Goal: Information Seeking & Learning: Learn about a topic

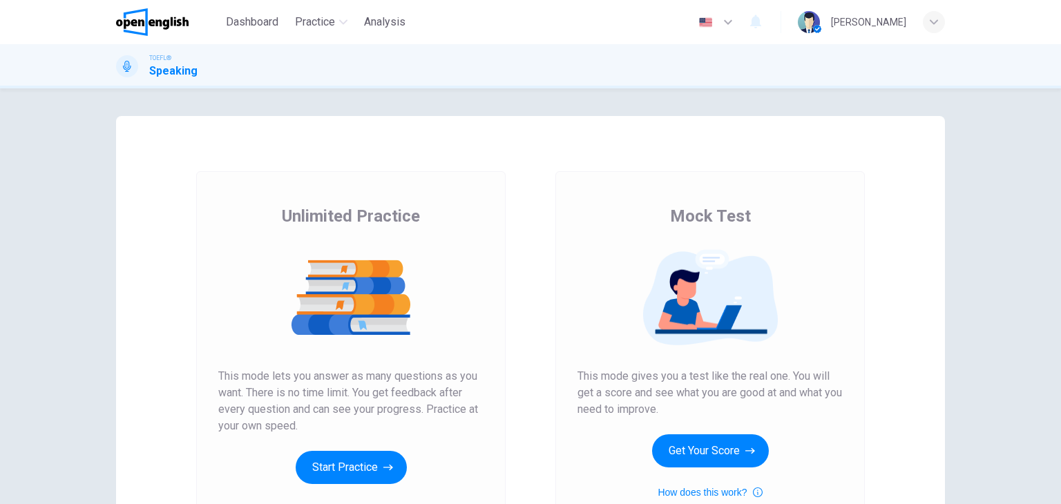
scroll to position [69, 0]
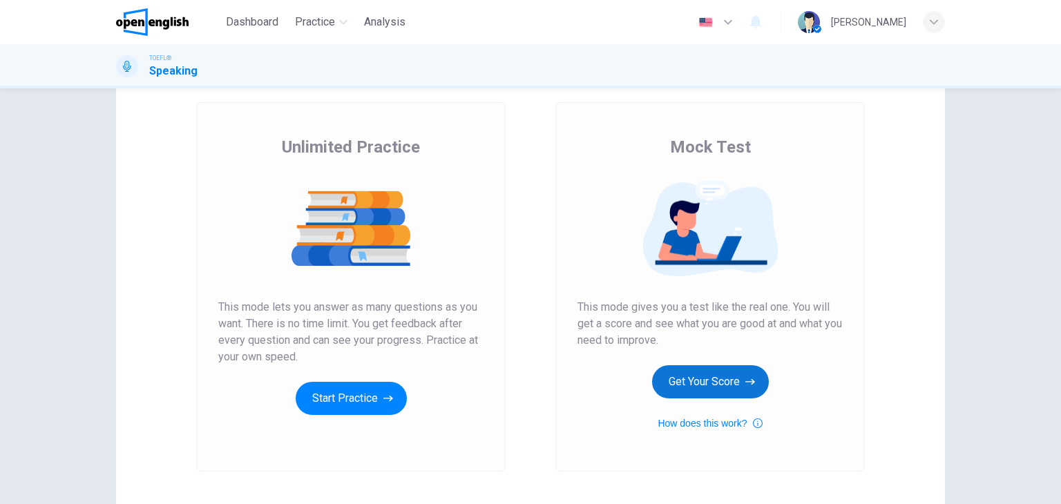
click at [696, 385] on button "Get Your Score" at bounding box center [710, 381] width 117 height 33
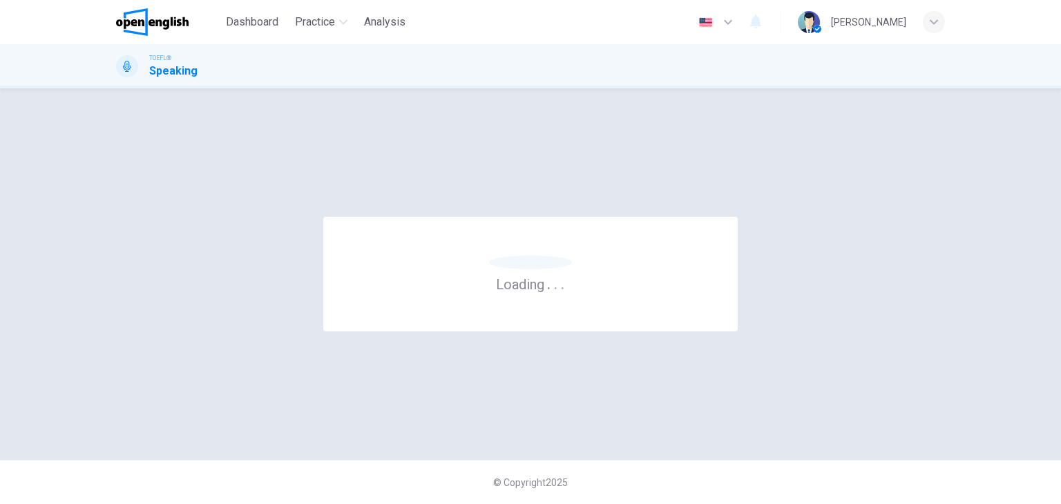
scroll to position [0, 0]
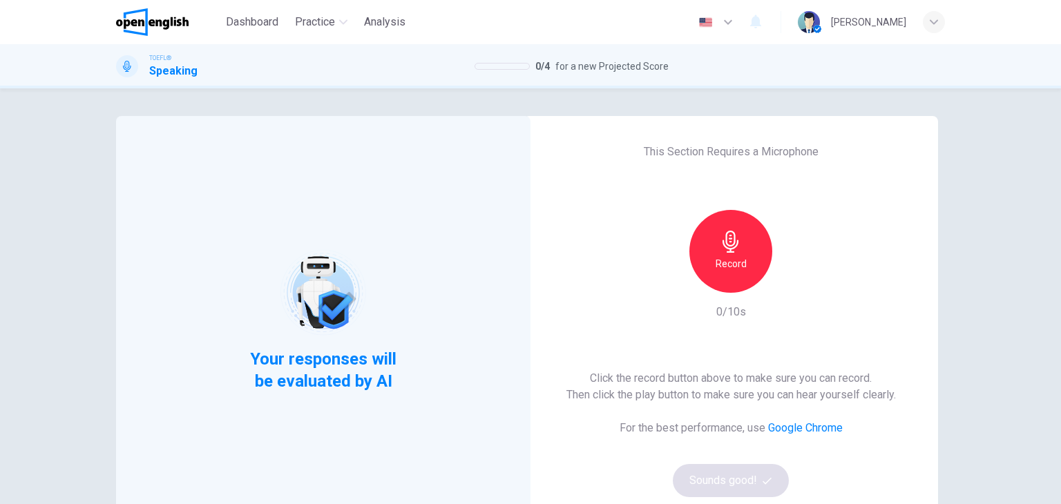
click at [729, 237] on icon "button" at bounding box center [731, 242] width 22 height 22
click at [740, 263] on div "Stop" at bounding box center [730, 251] width 83 height 83
click at [738, 478] on button "Sounds good!" at bounding box center [731, 480] width 116 height 33
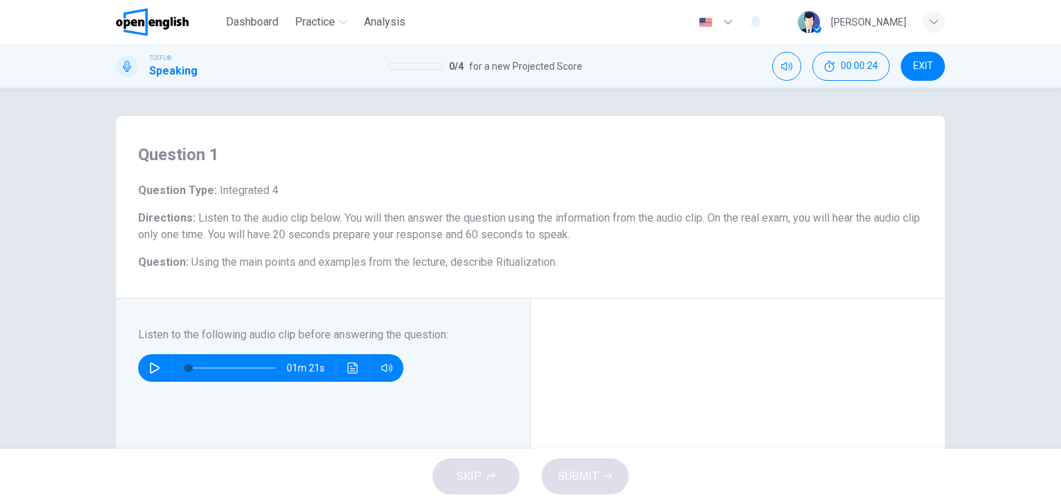
drag, startPoint x: 197, startPoint y: 263, endPoint x: 283, endPoint y: 266, distance: 85.7
click at [283, 266] on span "Using the main points and examples from the lecture, describe Ritualization." at bounding box center [374, 262] width 366 height 13
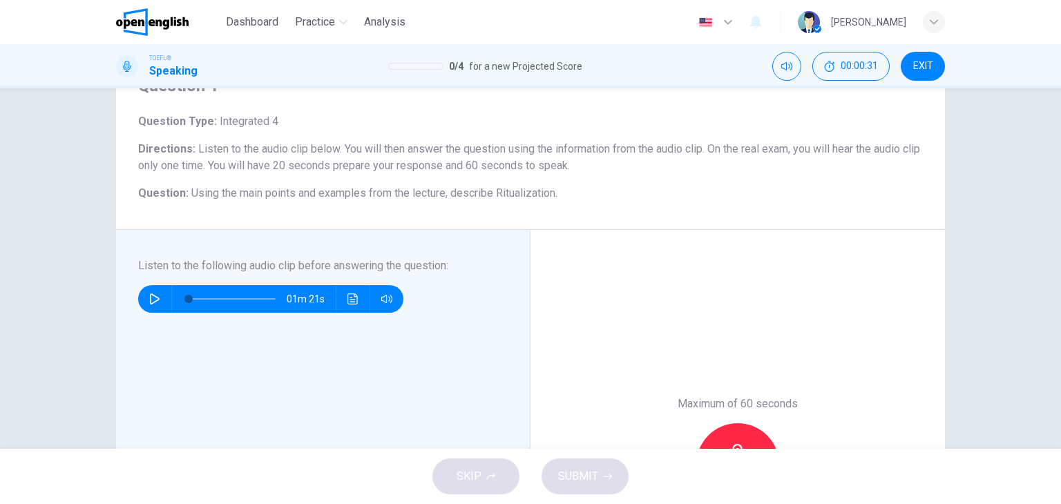
click at [157, 294] on button "button" at bounding box center [155, 299] width 22 height 28
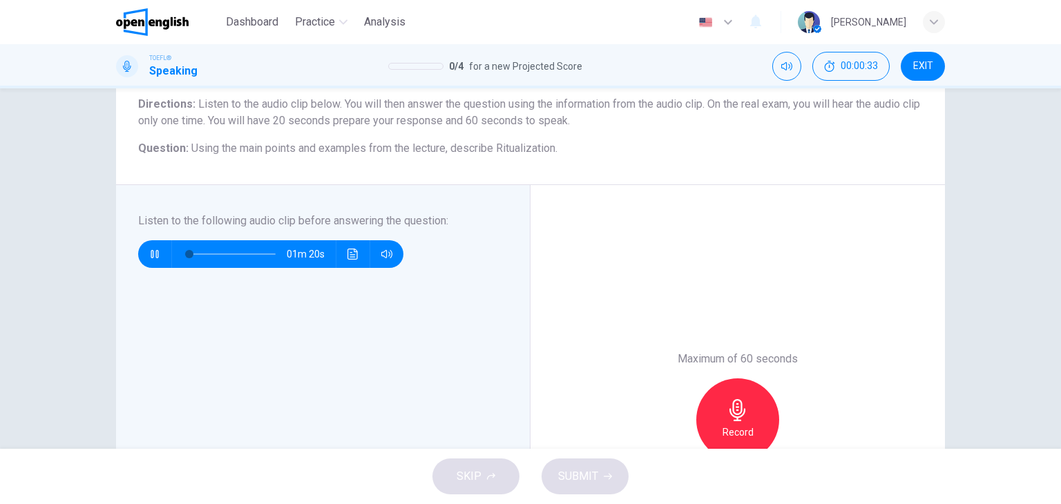
scroll to position [138, 0]
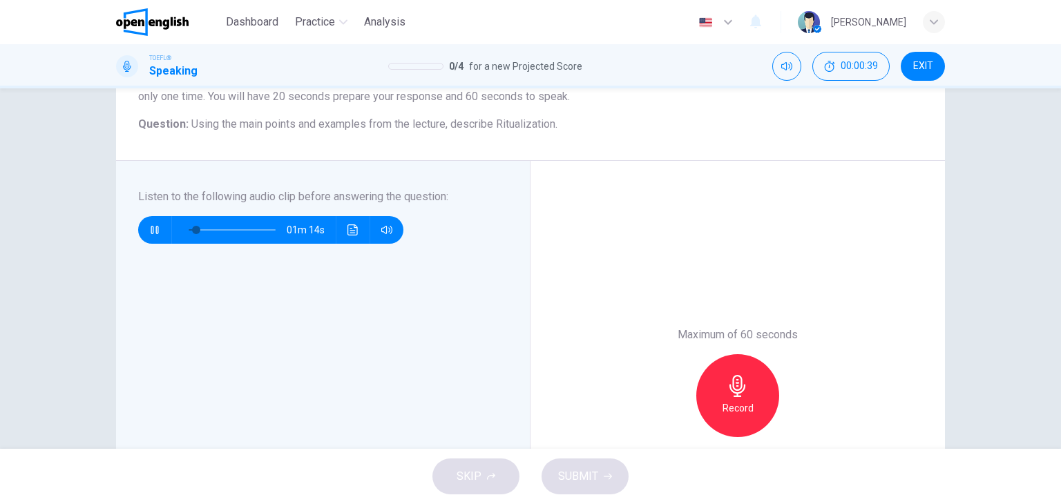
click at [537, 236] on div "Maximum of 60 seconds Record 0/60s" at bounding box center [738, 396] width 414 height 470
type input "*"
click at [735, 394] on icon "button" at bounding box center [738, 386] width 22 height 22
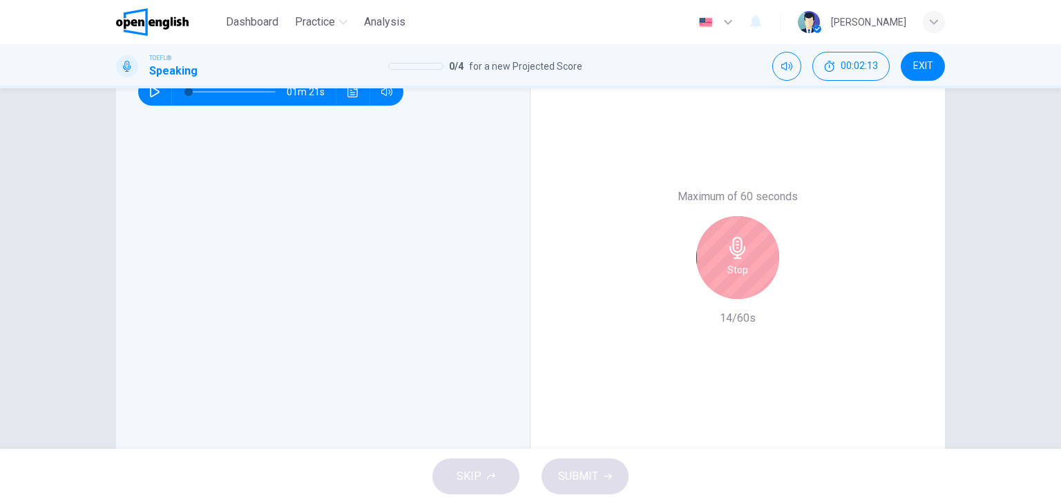
scroll to position [207, 0]
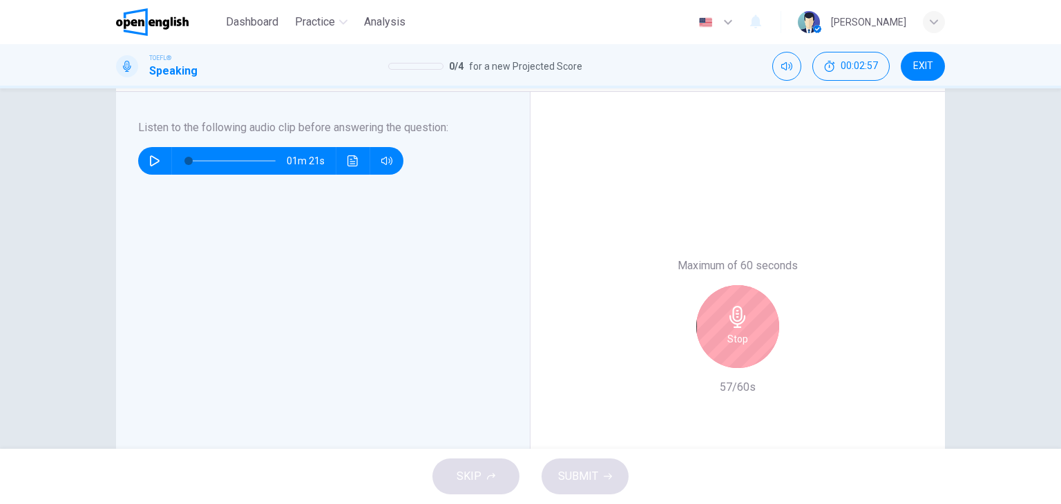
click at [718, 338] on div "Stop" at bounding box center [737, 326] width 83 height 83
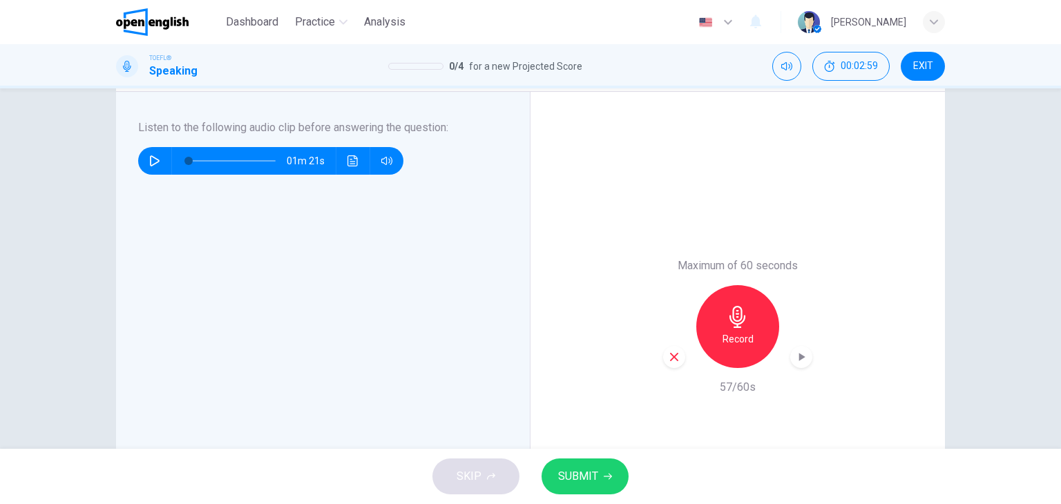
click at [588, 478] on span "SUBMIT" at bounding box center [578, 476] width 40 height 19
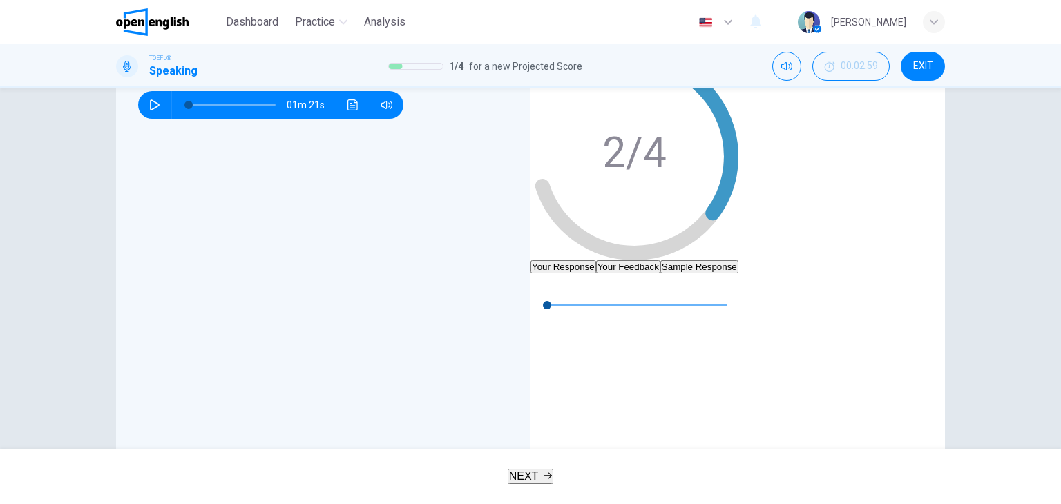
click at [660, 260] on button "Your Feedback" at bounding box center [628, 266] width 64 height 13
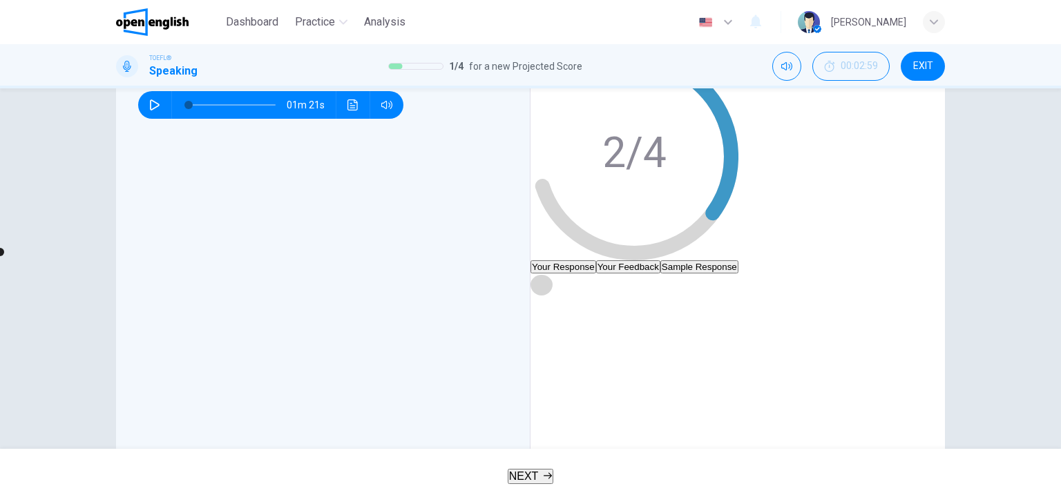
click at [547, 290] on icon "button" at bounding box center [541, 284] width 11 height 11
click at [347, 119] on button "Click to see the audio transcription" at bounding box center [353, 105] width 22 height 28
click at [547, 290] on icon "button" at bounding box center [541, 284] width 11 height 11
type input "**"
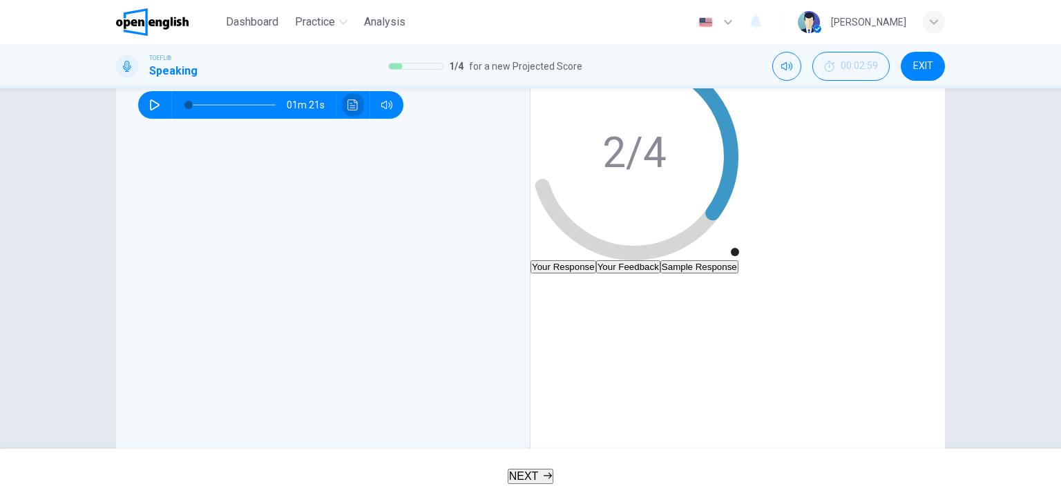
click at [354, 111] on icon "Click to see the audio transcription" at bounding box center [352, 104] width 10 height 11
click at [542, 475] on button "NEXT" at bounding box center [531, 476] width 46 height 15
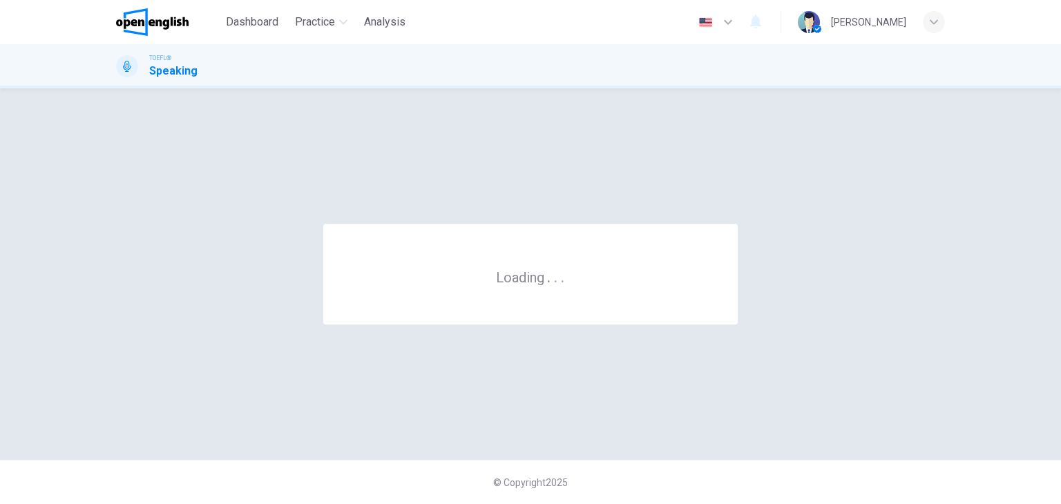
scroll to position [0, 0]
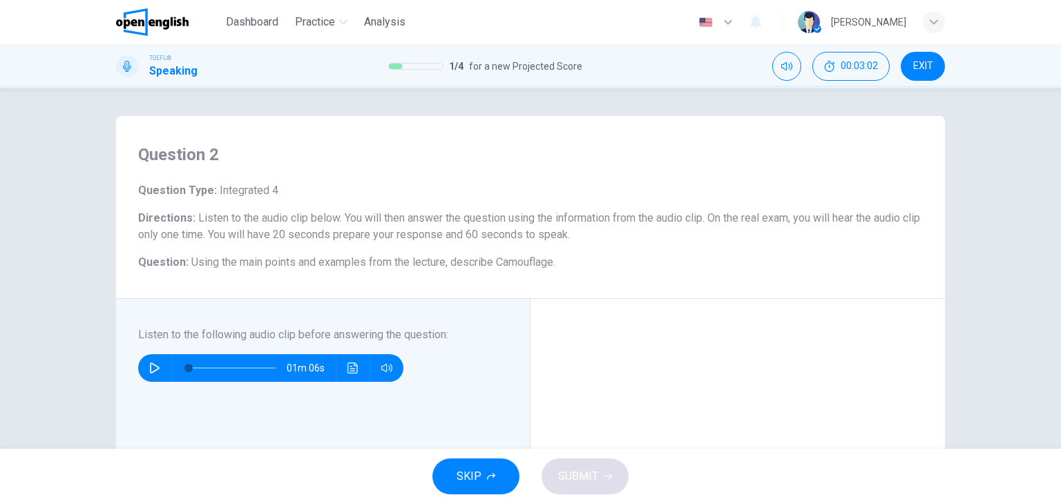
drag, startPoint x: 199, startPoint y: 219, endPoint x: 297, endPoint y: 227, distance: 98.4
click at [297, 227] on h6 "Directions : Listen to the audio clip below. You will then answer the question …" at bounding box center [530, 226] width 785 height 33
click at [151, 368] on icon "button" at bounding box center [154, 368] width 11 height 11
drag, startPoint x: 231, startPoint y: 368, endPoint x: 190, endPoint y: 369, distance: 40.8
click at [190, 369] on span at bounding box center [194, 368] width 8 height 8
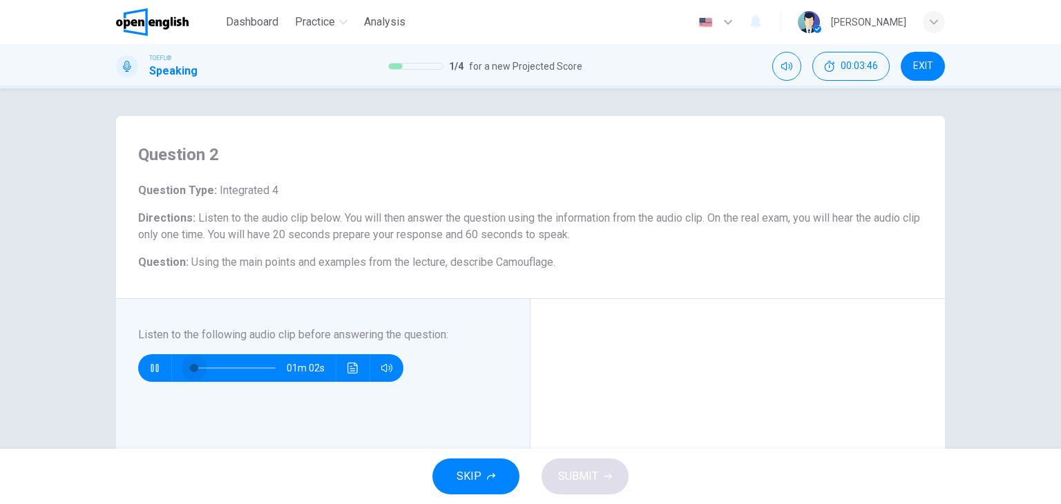
drag, startPoint x: 202, startPoint y: 370, endPoint x: 188, endPoint y: 369, distance: 13.8
click at [190, 369] on span at bounding box center [194, 368] width 8 height 8
click at [155, 368] on icon "button" at bounding box center [155, 368] width 8 height 8
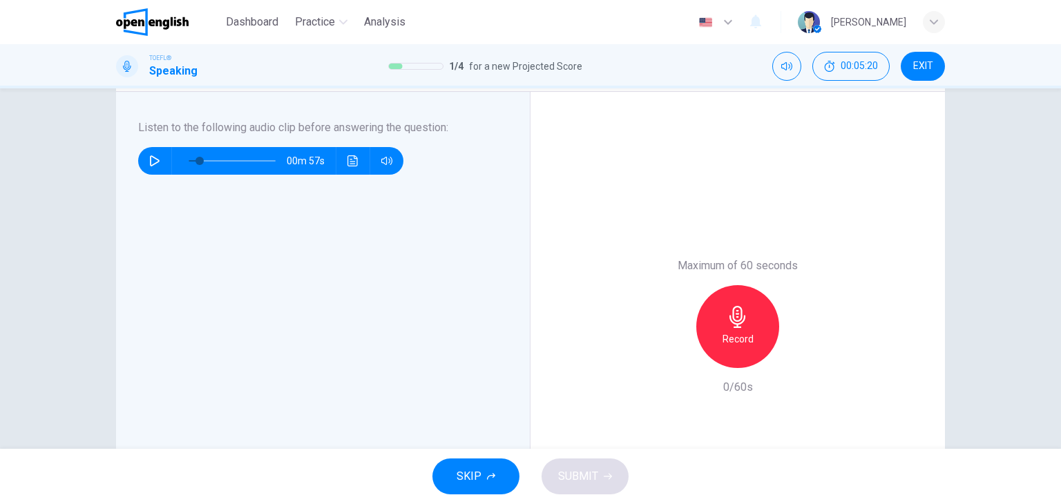
click at [144, 161] on button "button" at bounding box center [155, 161] width 22 height 28
click at [351, 160] on icon "Click to see the audio transcription" at bounding box center [352, 160] width 11 height 11
drag, startPoint x: 383, startPoint y: 179, endPoint x: 463, endPoint y: 178, distance: 79.5
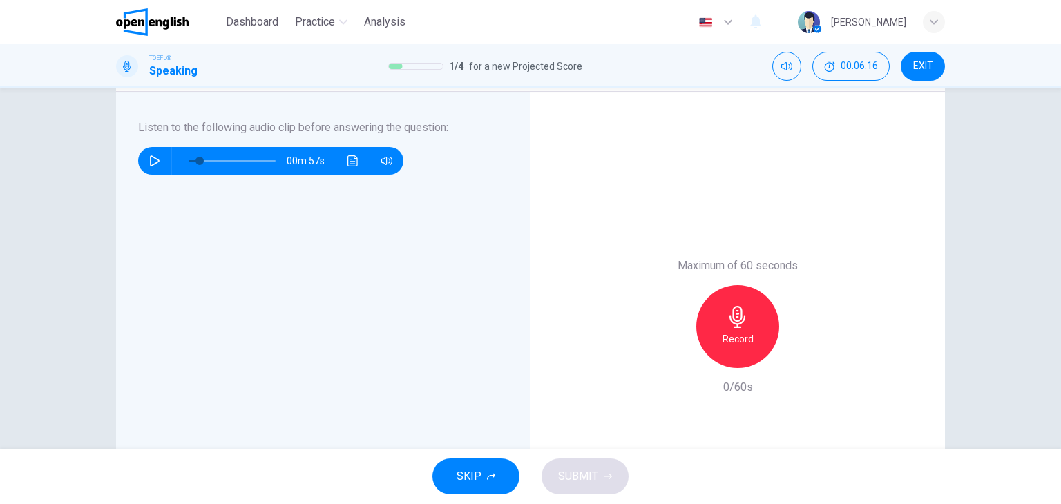
drag, startPoint x: 357, startPoint y: 211, endPoint x: 373, endPoint y: 209, distance: 15.9
drag, startPoint x: 462, startPoint y: 258, endPoint x: 481, endPoint y: 257, distance: 18.7
drag, startPoint x: 525, startPoint y: 194, endPoint x: 614, endPoint y: 197, distance: 89.2
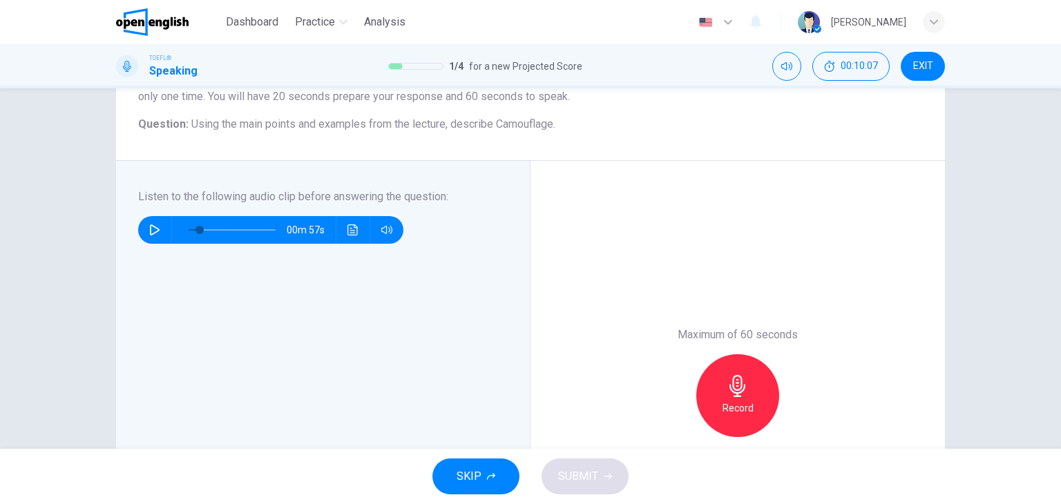
click at [727, 383] on icon "button" at bounding box center [738, 386] width 22 height 22
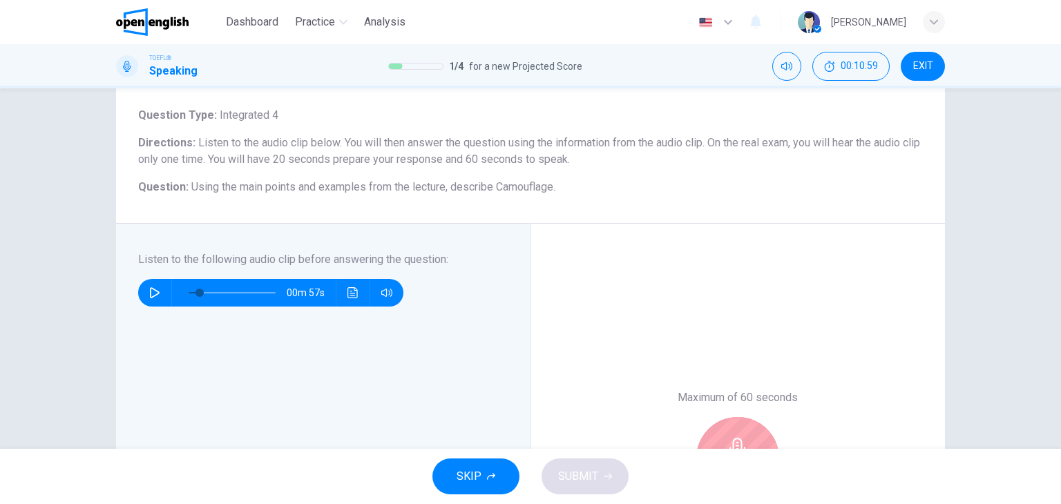
scroll to position [276, 0]
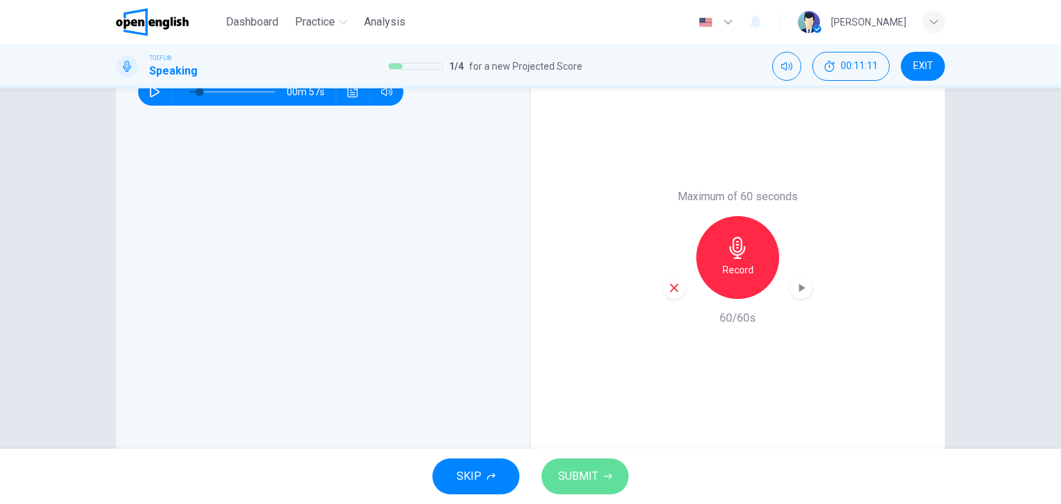
click at [597, 473] on span "SUBMIT" at bounding box center [578, 476] width 40 height 19
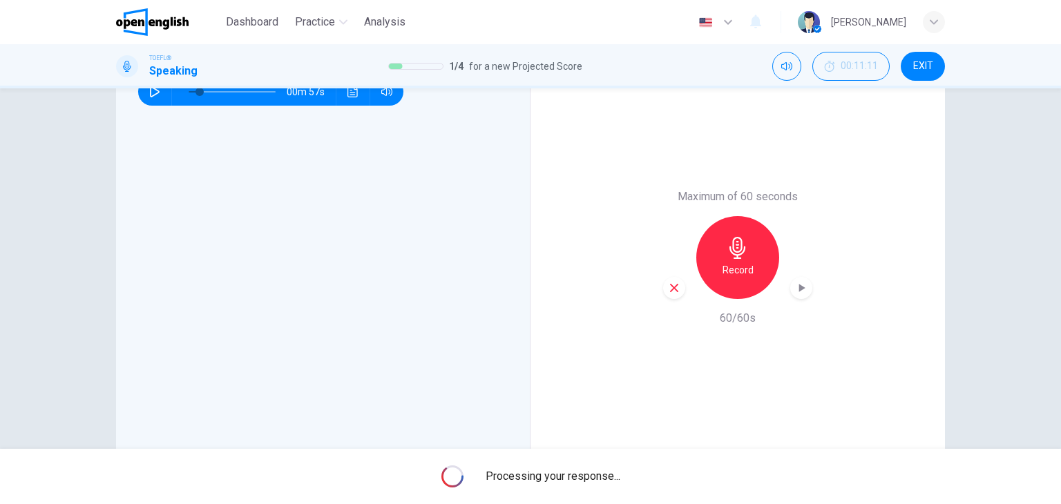
type input "*"
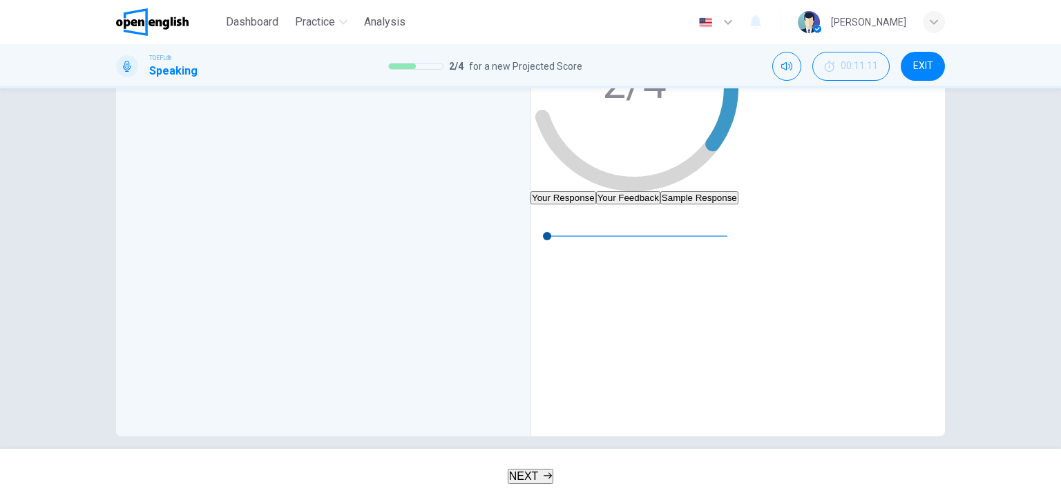
click at [660, 191] on button "Your Feedback" at bounding box center [628, 197] width 64 height 13
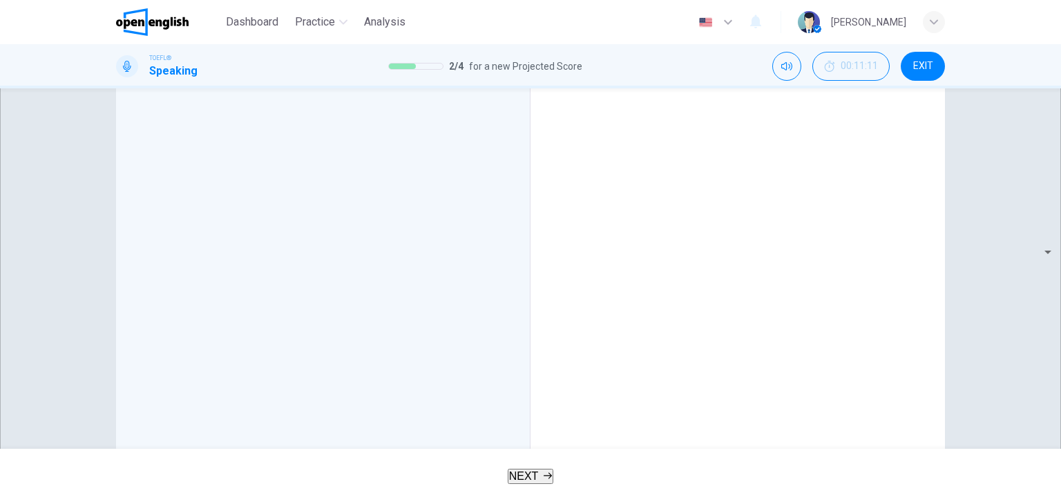
drag, startPoint x: 616, startPoint y: 256, endPoint x: 732, endPoint y: 255, distance: 115.4
click at [530, 479] on span "NEXT" at bounding box center [524, 476] width 30 height 12
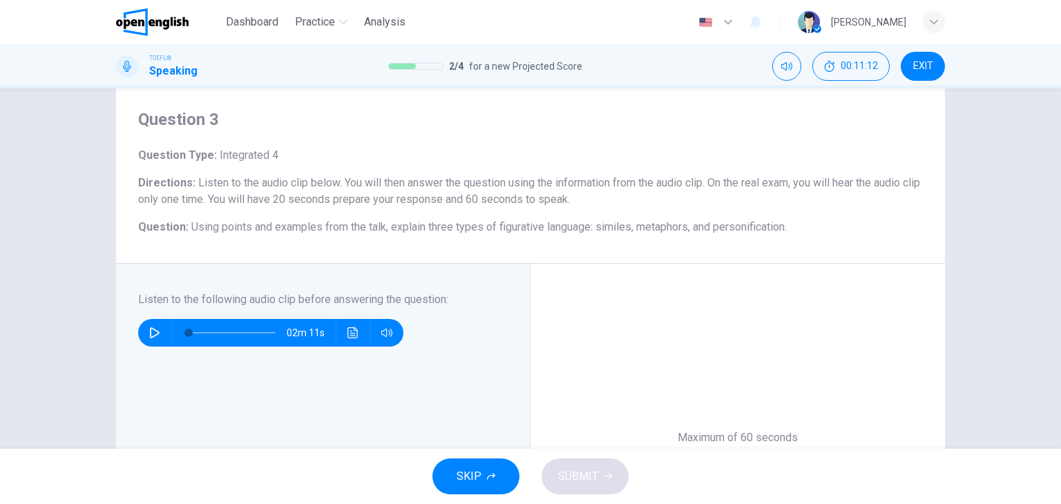
scroll to position [69, 0]
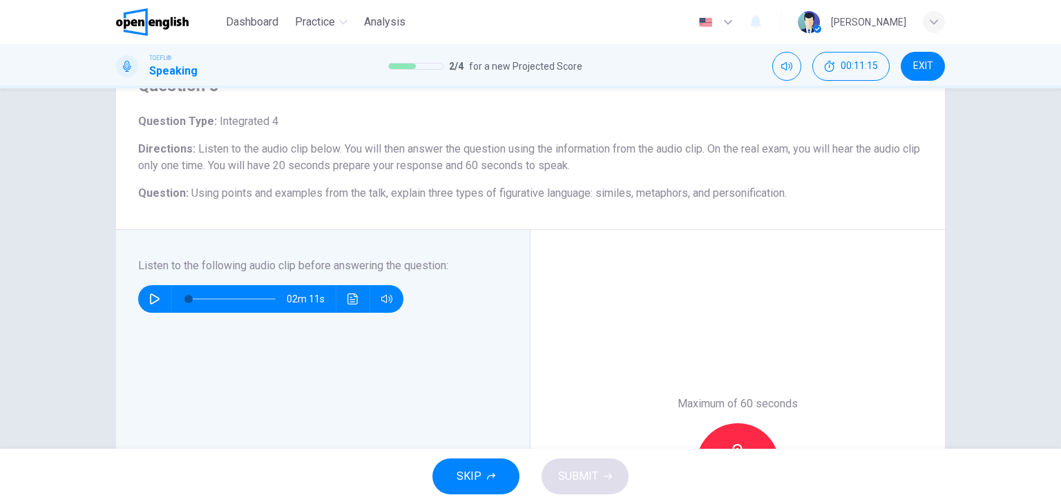
drag, startPoint x: 216, startPoint y: 193, endPoint x: 287, endPoint y: 195, distance: 71.9
click at [287, 195] on span "Using points and examples from the talk, explain three types of figurative lang…" at bounding box center [488, 193] width 595 height 13
click at [153, 298] on icon "button" at bounding box center [154, 299] width 11 height 11
type input "*"
click at [351, 302] on icon "Click to see the audio transcription" at bounding box center [352, 299] width 10 height 11
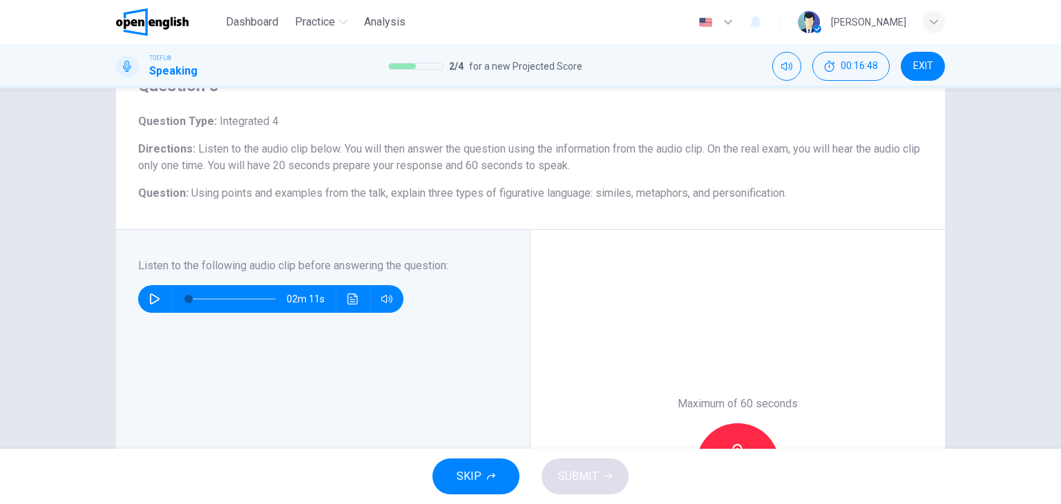
scroll to position [116, 0]
drag, startPoint x: 498, startPoint y: 368, endPoint x: 576, endPoint y: 370, distance: 78.1
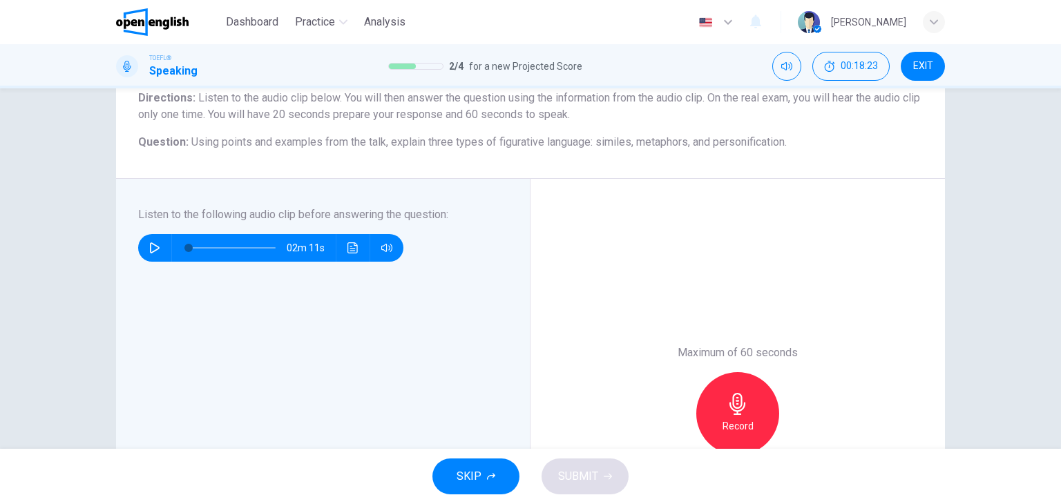
scroll to position [276, 0]
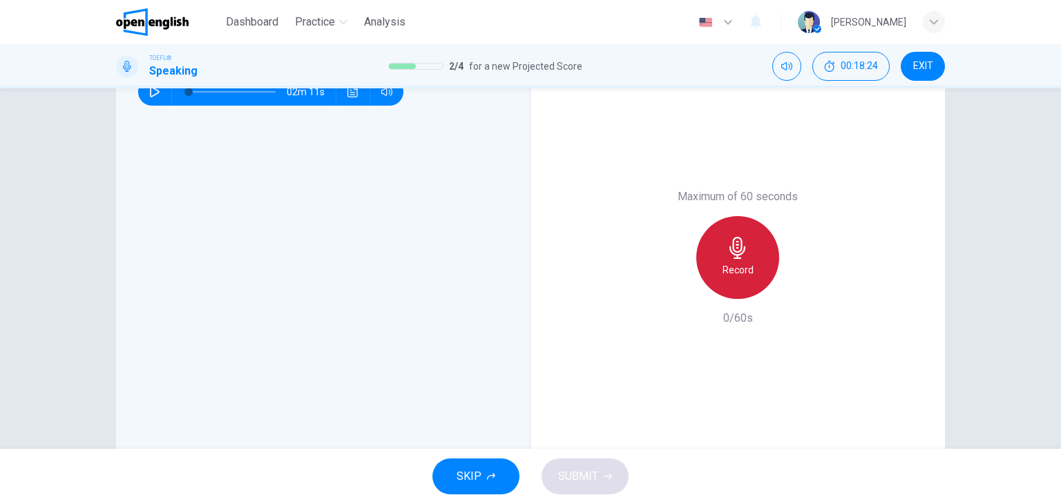
click at [730, 252] on icon "button" at bounding box center [738, 248] width 22 height 22
click at [732, 265] on h6 "Stop" at bounding box center [737, 270] width 21 height 17
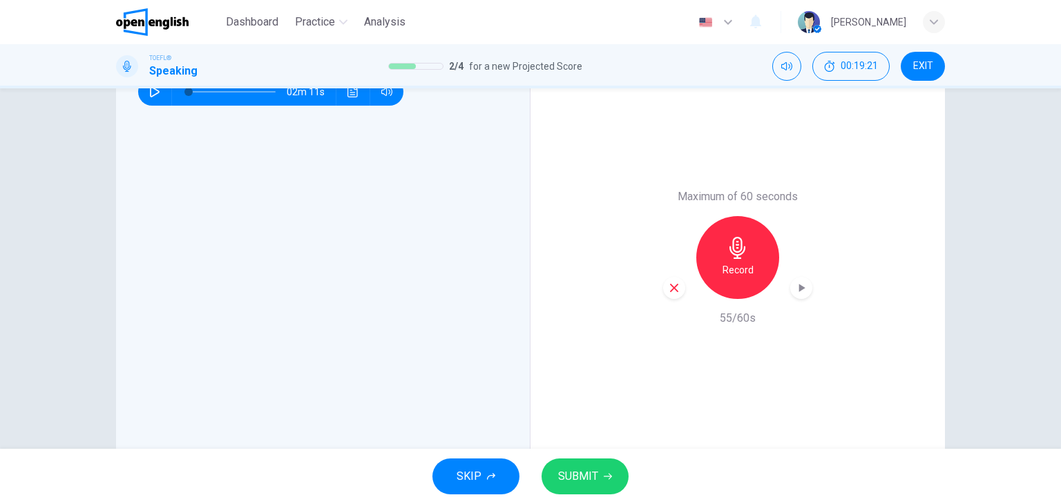
click at [609, 473] on icon "button" at bounding box center [608, 477] width 8 height 8
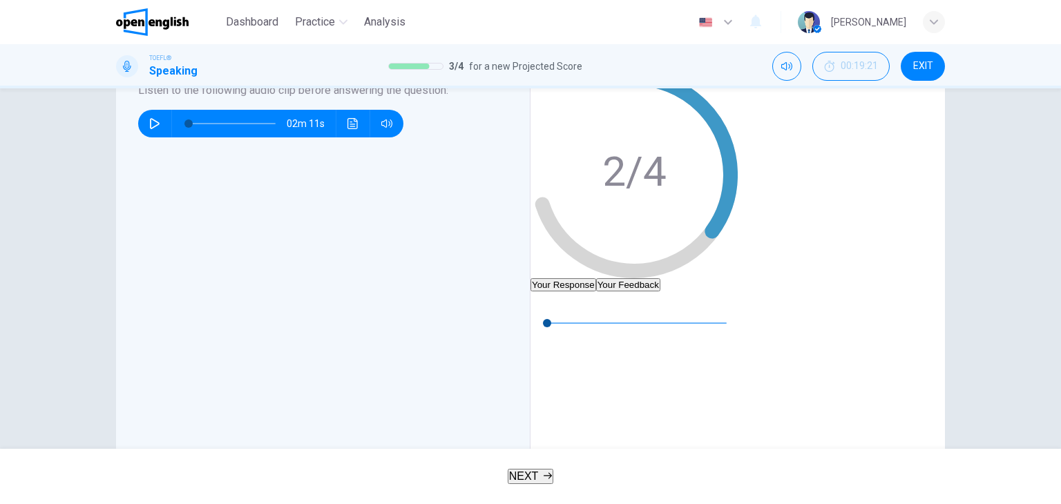
scroll to position [138, 0]
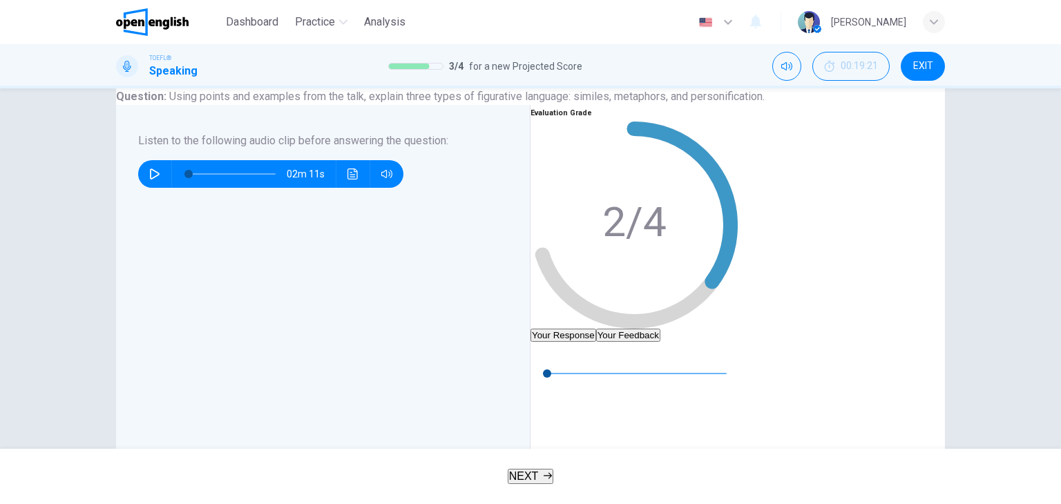
click at [660, 329] on button "Your Feedback" at bounding box center [628, 335] width 64 height 13
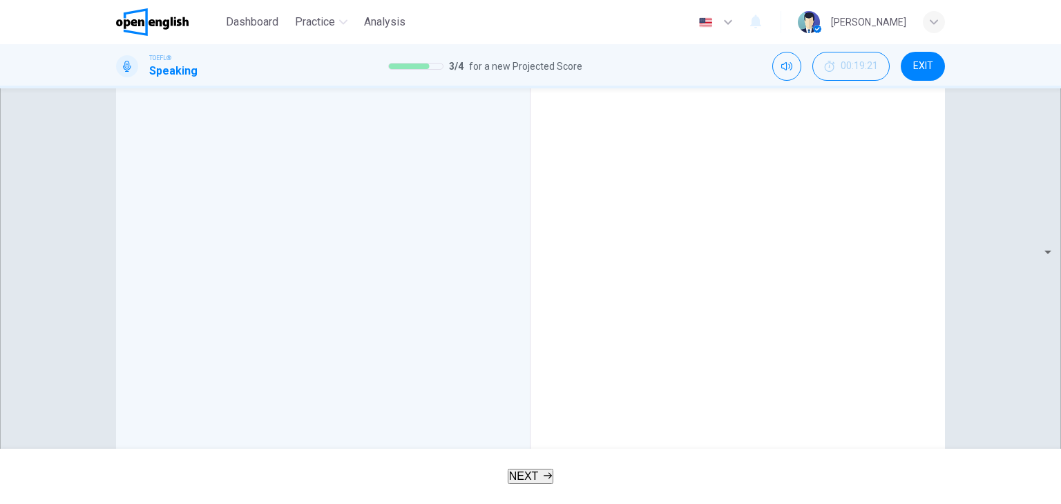
scroll to position [0, 0]
click at [544, 473] on icon "button" at bounding box center [548, 476] width 8 height 8
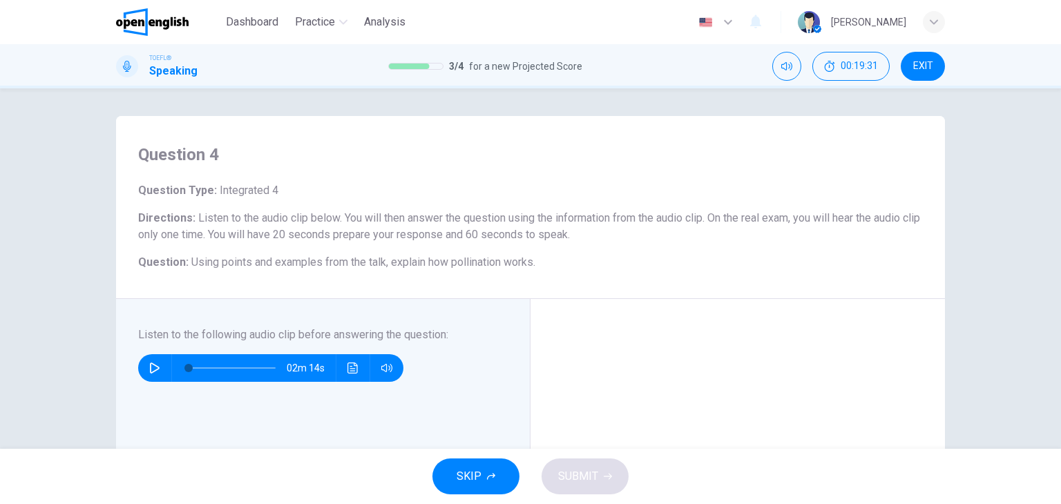
drag, startPoint x: 196, startPoint y: 260, endPoint x: 254, endPoint y: 265, distance: 58.2
click at [254, 265] on span "Using points and examples from the talk, explain how pollination works." at bounding box center [363, 262] width 344 height 13
drag, startPoint x: 196, startPoint y: 263, endPoint x: 251, endPoint y: 265, distance: 55.3
click at [251, 265] on span "Using points and examples from the talk, explain how pollination works." at bounding box center [363, 262] width 344 height 13
drag, startPoint x: 280, startPoint y: 264, endPoint x: 363, endPoint y: 263, distance: 82.9
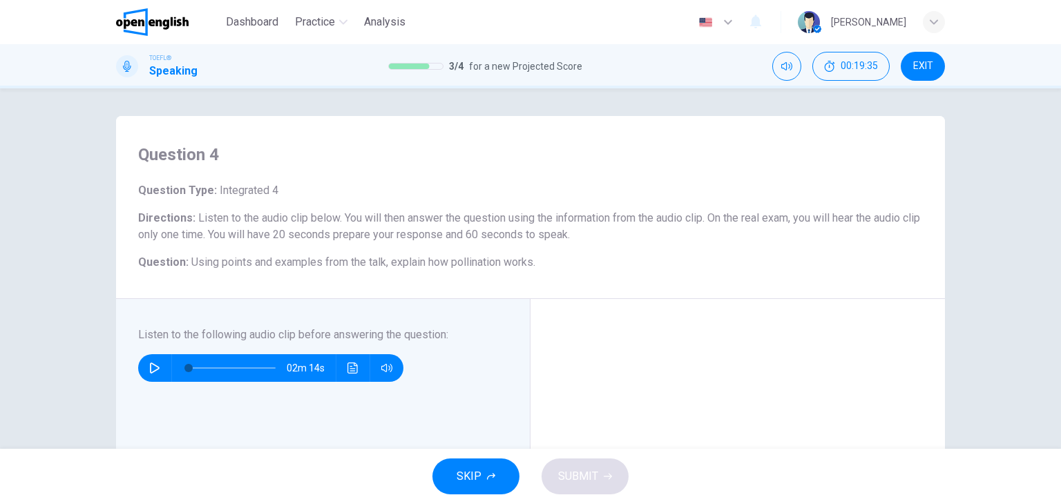
click at [363, 263] on span "Using points and examples from the talk, explain how pollination works." at bounding box center [363, 262] width 344 height 13
drag, startPoint x: 394, startPoint y: 262, endPoint x: 408, endPoint y: 263, distance: 13.2
click at [408, 263] on span "Using points and examples from the talk, explain how pollination works." at bounding box center [363, 262] width 344 height 13
drag, startPoint x: 449, startPoint y: 266, endPoint x: 500, endPoint y: 269, distance: 51.2
click at [499, 269] on h6 "Question : Using points and examples from the talk, explain how pollination wor…" at bounding box center [530, 262] width 785 height 17
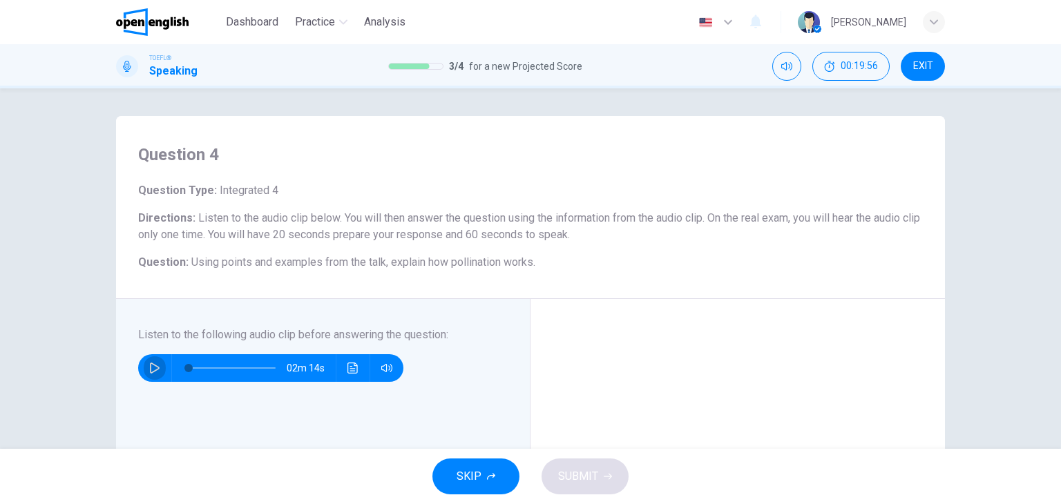
click at [150, 372] on icon "button" at bounding box center [155, 368] width 10 height 11
type input "*"
click at [354, 368] on icon "Click to see the audio transcription" at bounding box center [352, 368] width 11 height 11
drag, startPoint x: 491, startPoint y: 160, endPoint x: 531, endPoint y: 164, distance: 39.5
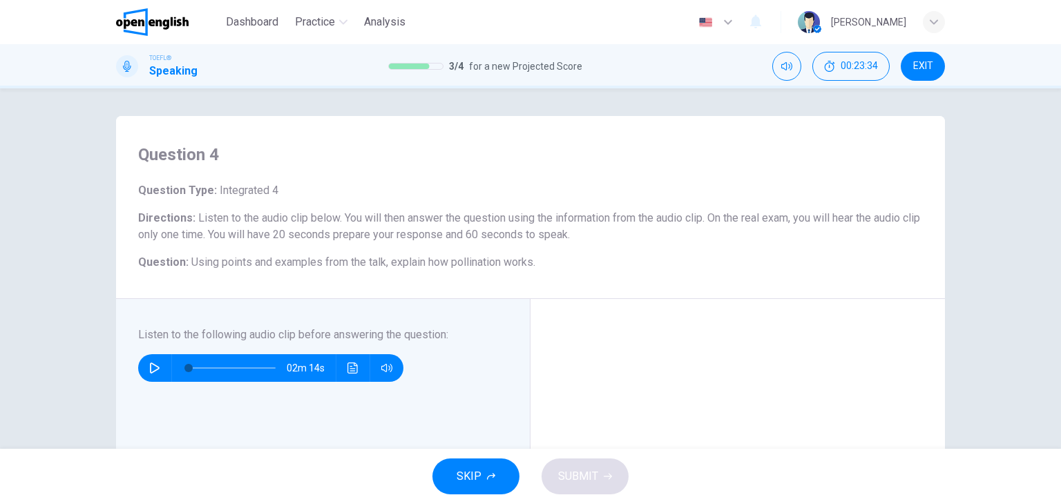
drag, startPoint x: 621, startPoint y: 190, endPoint x: 645, endPoint y: 193, distance: 23.6
drag, startPoint x: 526, startPoint y: 325, endPoint x: 569, endPoint y: 325, distance: 42.8
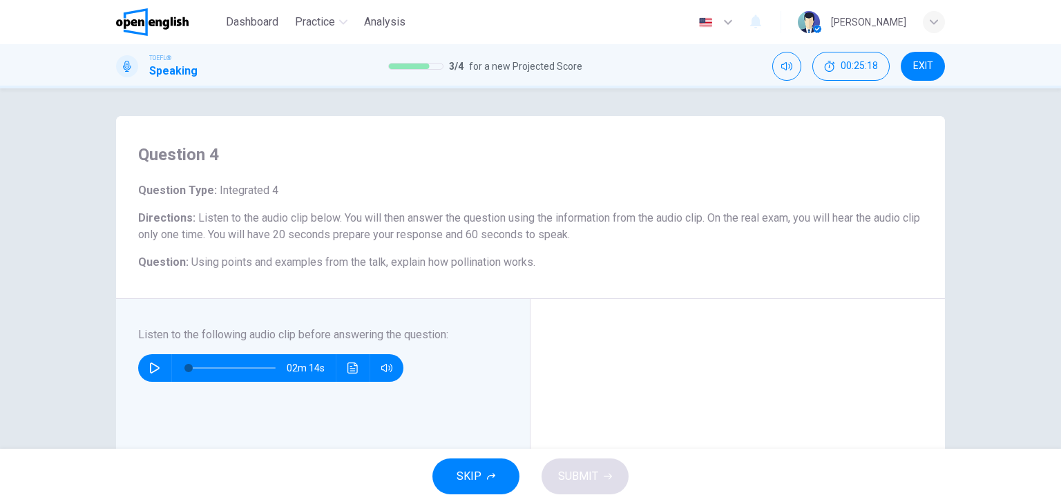
drag, startPoint x: 555, startPoint y: 321, endPoint x: 579, endPoint y: 323, distance: 24.3
drag, startPoint x: 428, startPoint y: 306, endPoint x: 501, endPoint y: 309, distance: 72.6
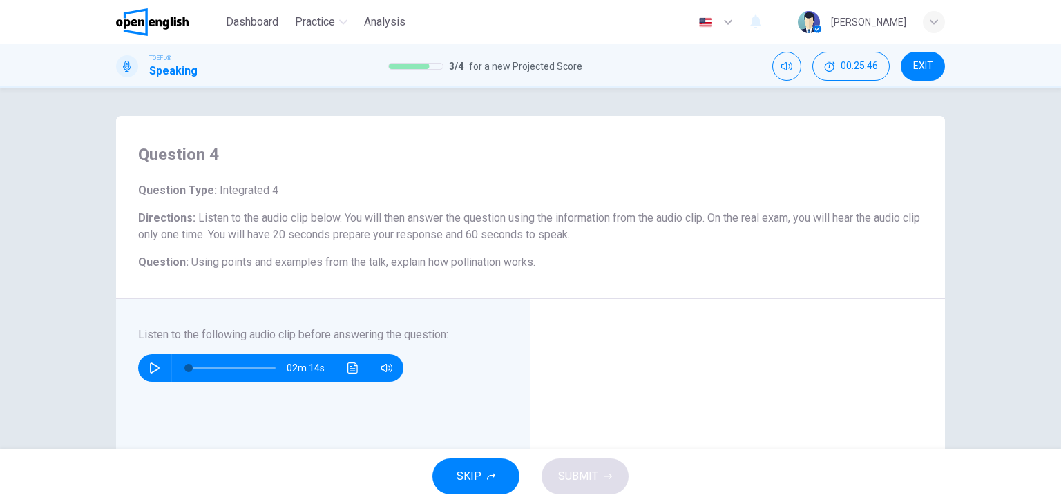
drag, startPoint x: 435, startPoint y: 324, endPoint x: 474, endPoint y: 324, distance: 39.4
drag, startPoint x: 417, startPoint y: 352, endPoint x: 481, endPoint y: 353, distance: 63.6
drag, startPoint x: 529, startPoint y: 384, endPoint x: 562, endPoint y: 386, distance: 32.5
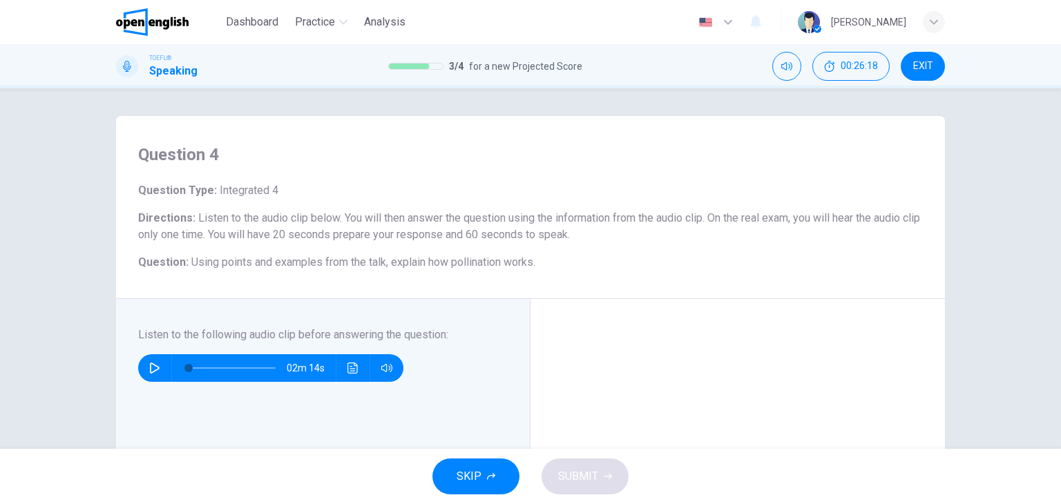
drag, startPoint x: 531, startPoint y: 368, endPoint x: 540, endPoint y: 367, distance: 8.3
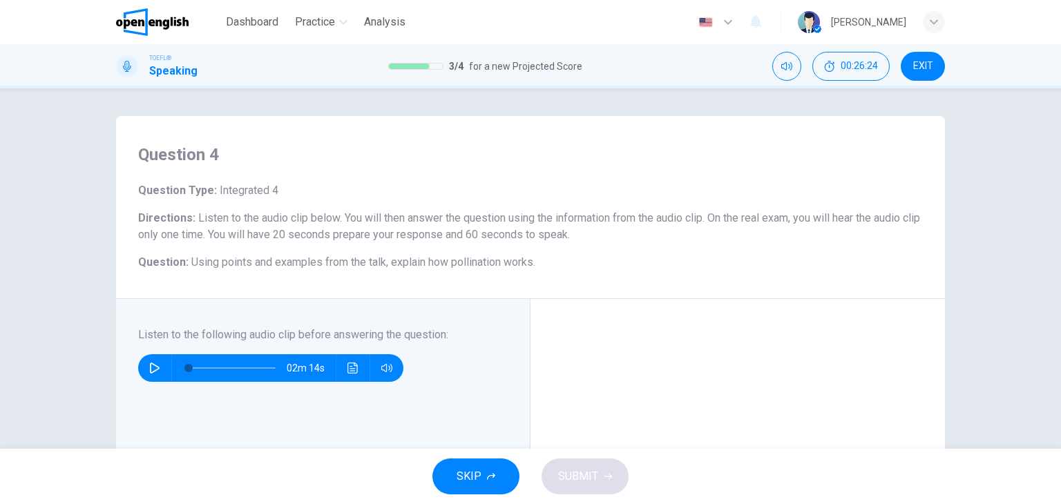
drag, startPoint x: 564, startPoint y: 366, endPoint x: 593, endPoint y: 370, distance: 29.9
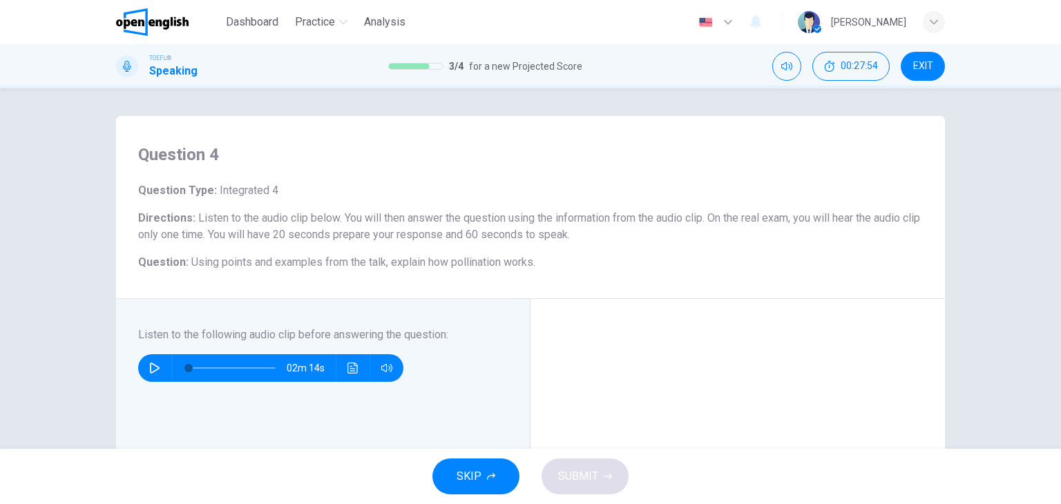
drag, startPoint x: 375, startPoint y: 266, endPoint x: 423, endPoint y: 269, distance: 47.8
drag, startPoint x: 473, startPoint y: 267, endPoint x: 522, endPoint y: 269, distance: 49.1
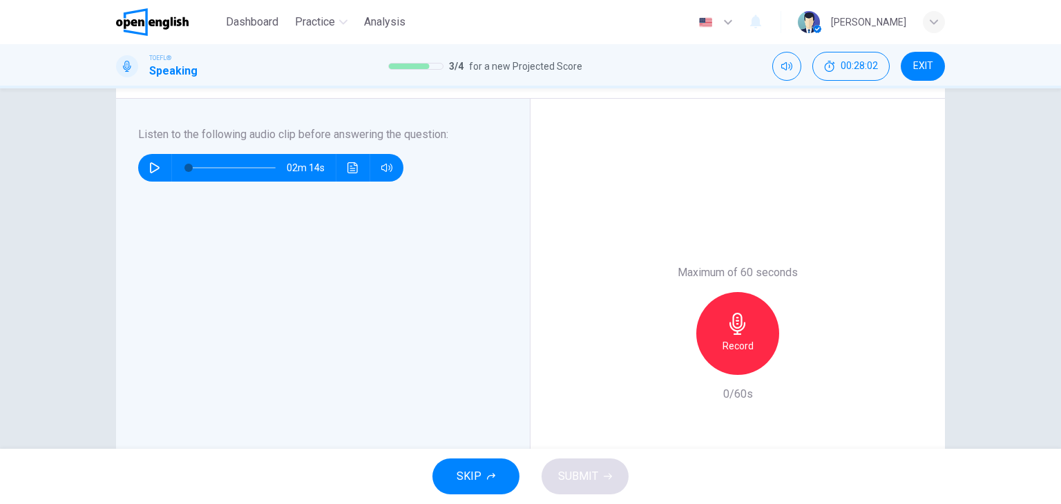
scroll to position [276, 0]
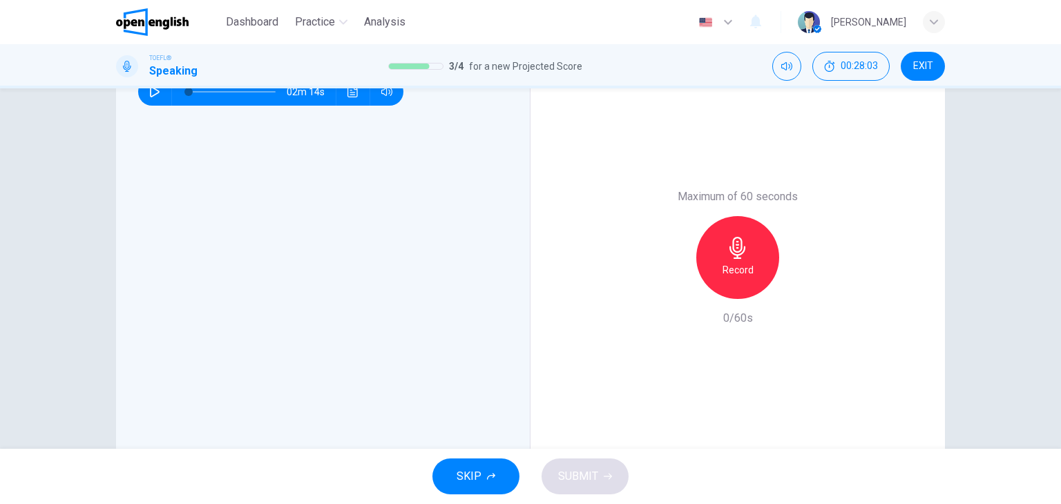
click at [741, 263] on h6 "Record" at bounding box center [738, 270] width 31 height 17
drag, startPoint x: 593, startPoint y: 480, endPoint x: 649, endPoint y: 429, distance: 75.3
click at [593, 481] on span "SUBMIT" at bounding box center [578, 476] width 40 height 19
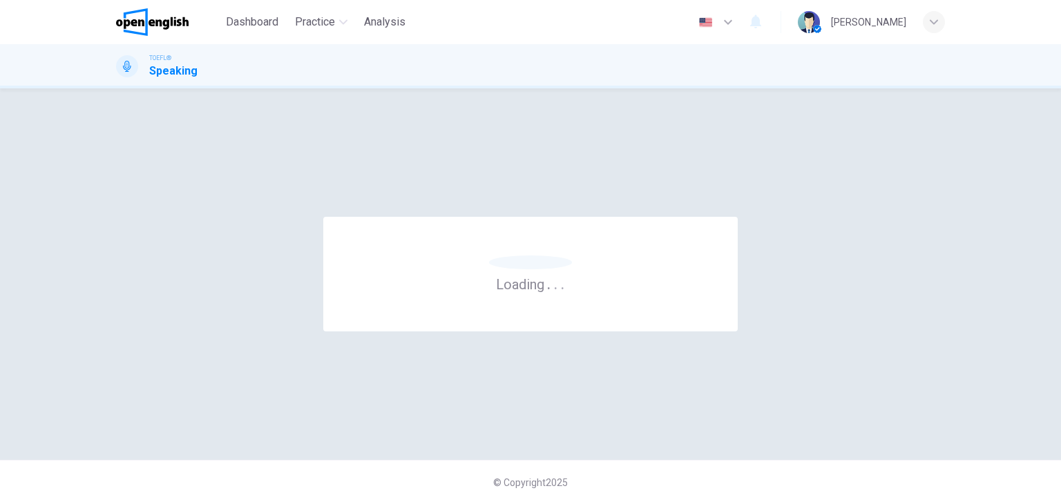
scroll to position [0, 0]
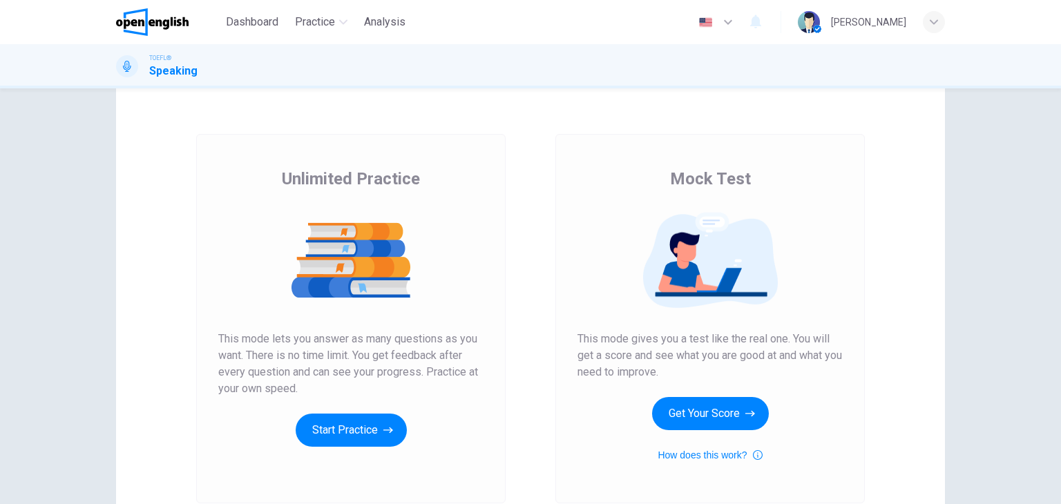
scroll to position [138, 0]
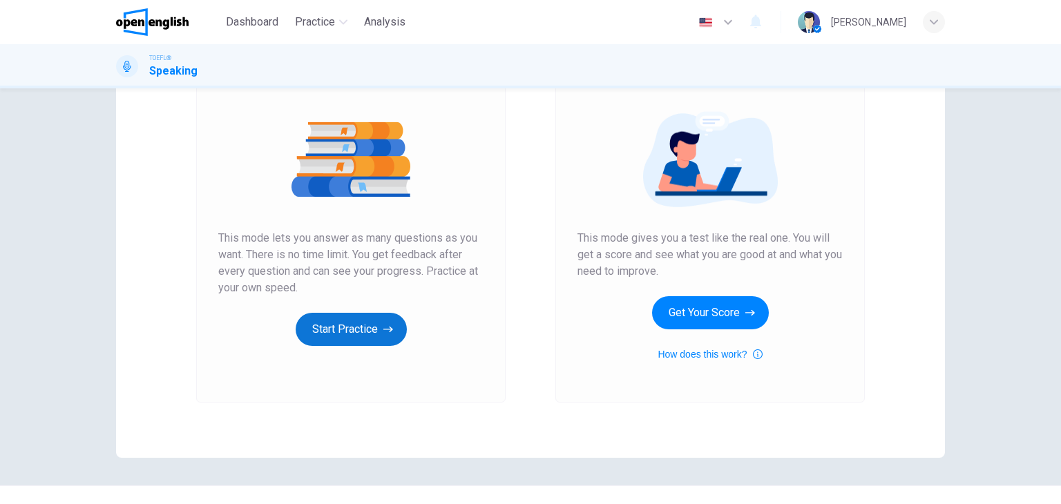
click at [354, 329] on button "Start Practice" at bounding box center [351, 329] width 111 height 33
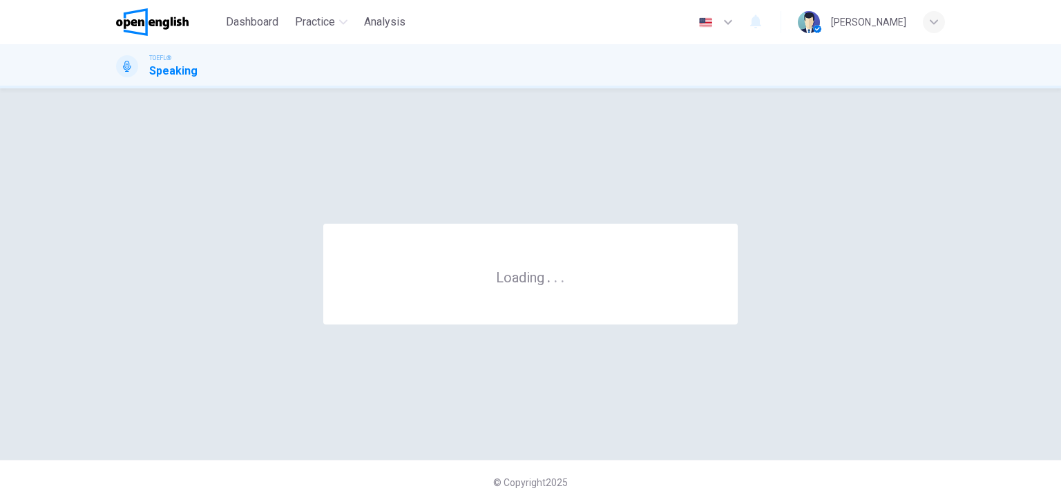
scroll to position [0, 0]
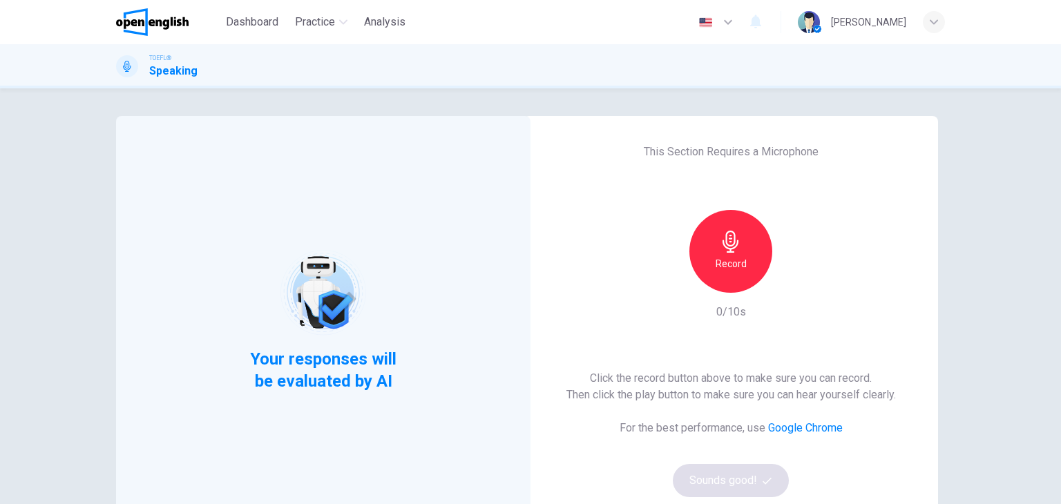
click at [715, 274] on div "Record" at bounding box center [730, 251] width 83 height 83
click at [725, 241] on icon "button" at bounding box center [731, 242] width 22 height 22
click at [737, 481] on button "Sounds good!" at bounding box center [731, 480] width 116 height 33
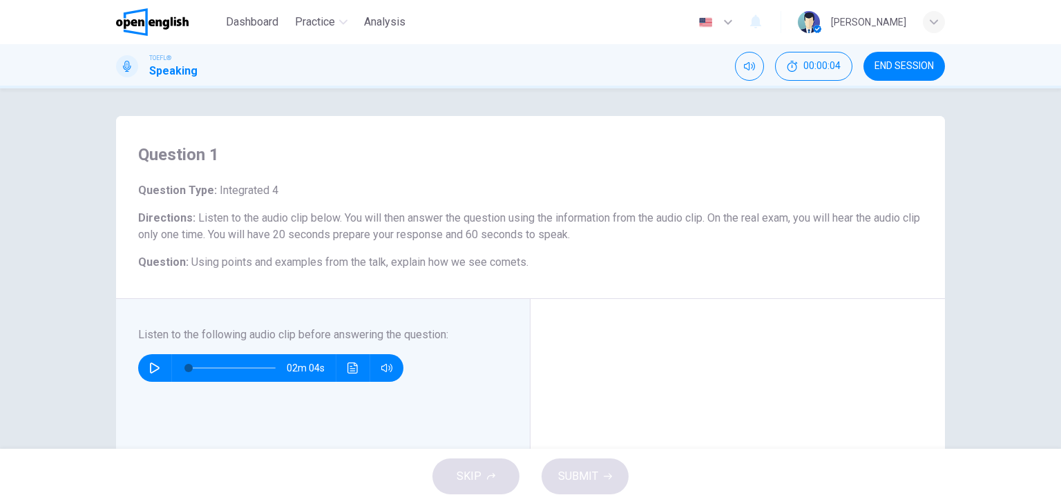
drag, startPoint x: 218, startPoint y: 191, endPoint x: 274, endPoint y: 197, distance: 56.2
click at [274, 197] on h6 "Question Type : Integrated 4" at bounding box center [530, 190] width 785 height 17
drag, startPoint x: 538, startPoint y: 223, endPoint x: 730, endPoint y: 226, distance: 192.1
click at [721, 225] on h6 "Directions : Listen to the audio clip below. You will then answer the question …" at bounding box center [530, 226] width 785 height 33
click at [691, 216] on span "Listen to the audio clip below. You will then answer the question using the inf…" at bounding box center [529, 226] width 782 height 30
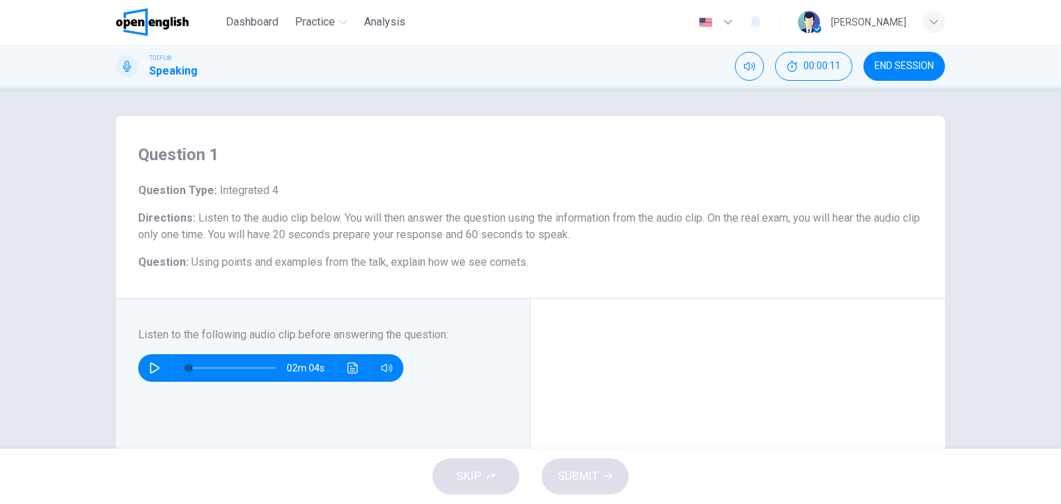
drag, startPoint x: 202, startPoint y: 266, endPoint x: 268, endPoint y: 265, distance: 66.3
click at [268, 265] on span "Using points and examples from the talk, explain how we see comets." at bounding box center [359, 262] width 337 height 13
drag, startPoint x: 268, startPoint y: 265, endPoint x: 402, endPoint y: 262, distance: 134.0
click at [402, 262] on span "Using points and examples from the talk, explain how we see comets." at bounding box center [359, 262] width 337 height 13
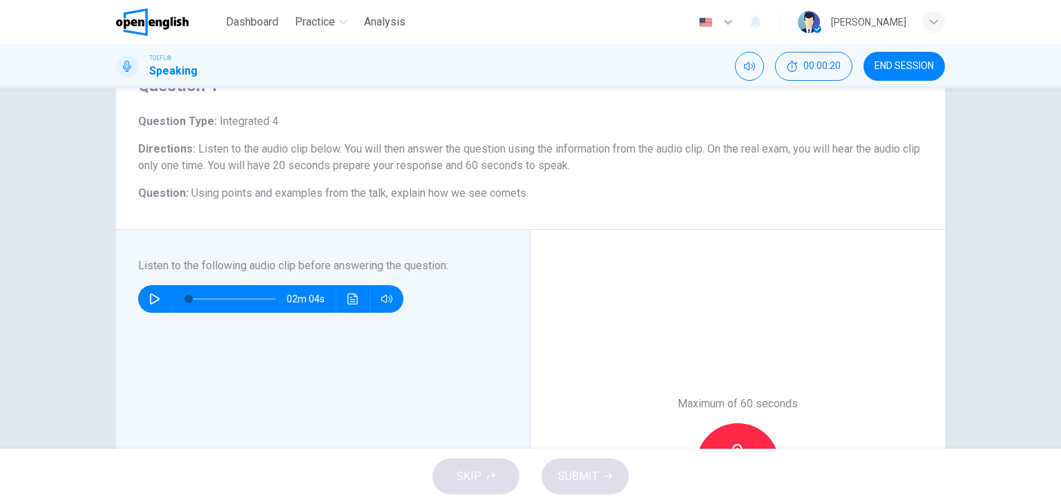
click at [153, 298] on icon "button" at bounding box center [155, 299] width 10 height 11
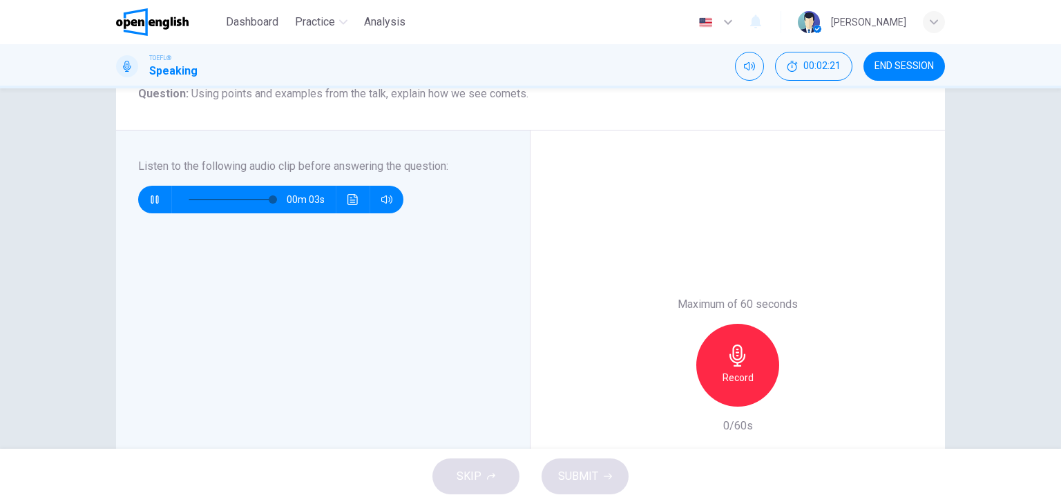
scroll to position [207, 0]
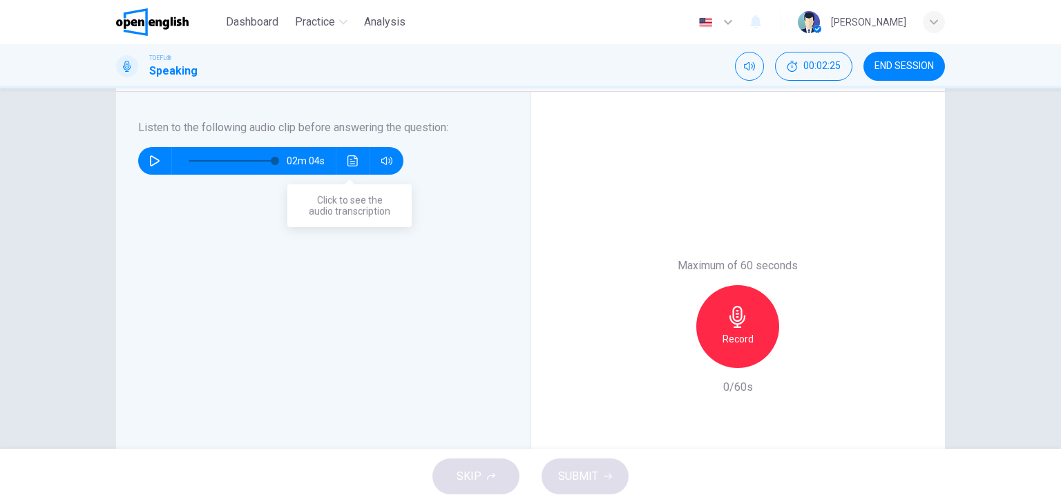
type input "*"
click at [352, 162] on icon "Click to see the audio transcription" at bounding box center [352, 160] width 11 height 11
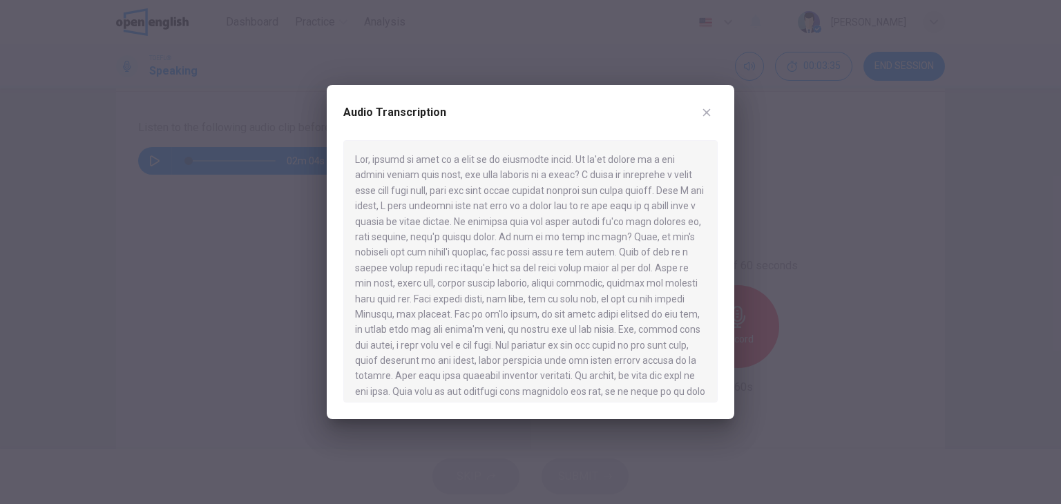
drag, startPoint x: 618, startPoint y: 266, endPoint x: 576, endPoint y: 266, distance: 42.1
click at [576, 266] on div at bounding box center [530, 271] width 374 height 263
drag, startPoint x: 406, startPoint y: 253, endPoint x: 544, endPoint y: 256, distance: 138.9
click at [544, 256] on div at bounding box center [530, 271] width 374 height 263
drag, startPoint x: 480, startPoint y: 285, endPoint x: 603, endPoint y: 289, distance: 123.0
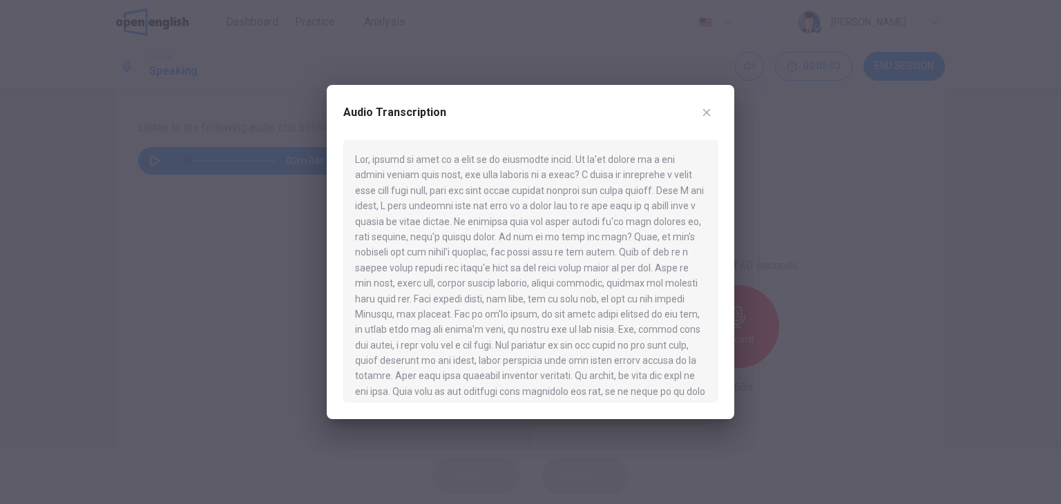
click at [603, 289] on div at bounding box center [530, 271] width 374 height 263
drag, startPoint x: 435, startPoint y: 301, endPoint x: 584, endPoint y: 299, distance: 149.9
click at [584, 299] on div at bounding box center [530, 271] width 374 height 263
drag, startPoint x: 390, startPoint y: 316, endPoint x: 510, endPoint y: 316, distance: 120.2
click at [510, 316] on div at bounding box center [530, 271] width 374 height 263
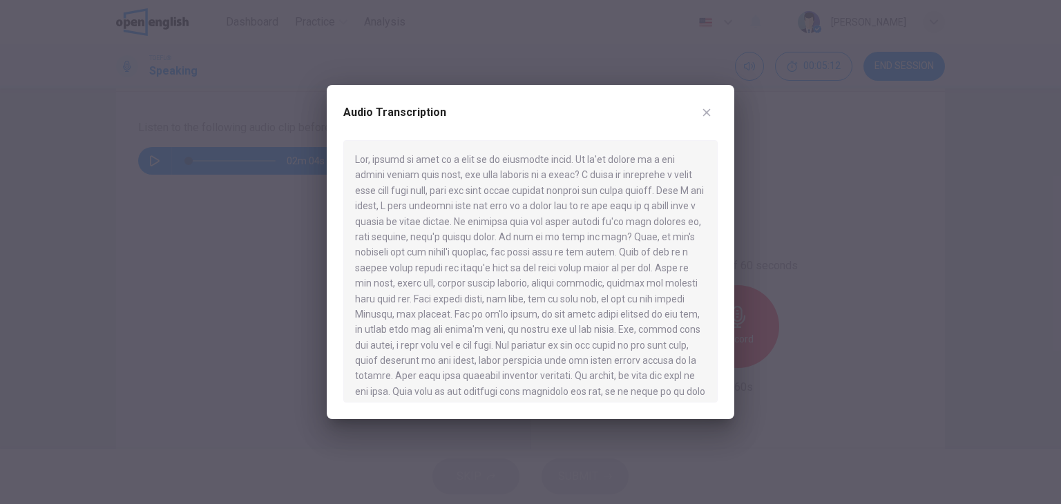
drag, startPoint x: 394, startPoint y: 332, endPoint x: 517, endPoint y: 332, distance: 123.0
click at [509, 334] on div at bounding box center [530, 271] width 374 height 263
drag, startPoint x: 377, startPoint y: 344, endPoint x: 453, endPoint y: 346, distance: 76.0
click at [435, 346] on div at bounding box center [530, 271] width 374 height 263
drag, startPoint x: 461, startPoint y: 346, endPoint x: 511, endPoint y: 347, distance: 49.1
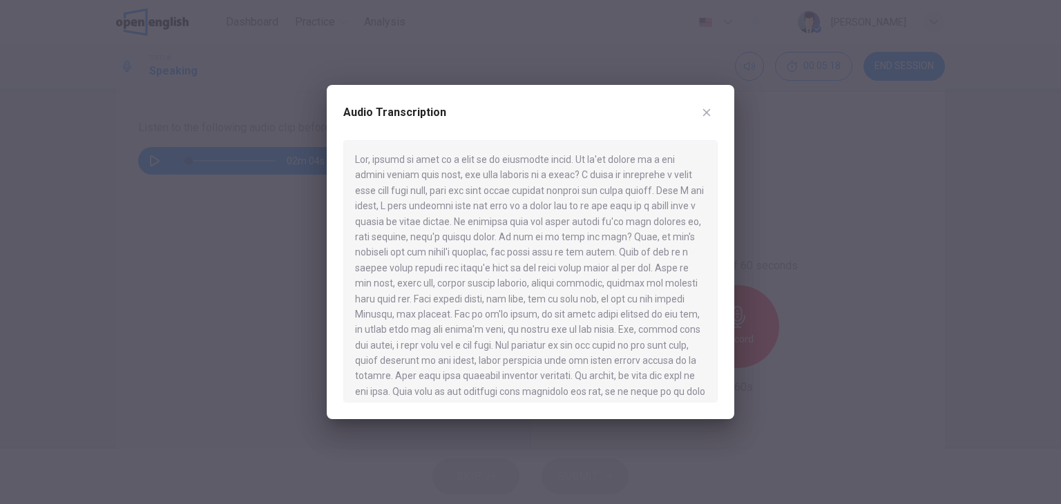
click at [511, 347] on div at bounding box center [530, 271] width 374 height 263
drag, startPoint x: 493, startPoint y: 300, endPoint x: 566, endPoint y: 309, distance: 73.7
click at [566, 309] on div at bounding box center [530, 271] width 374 height 263
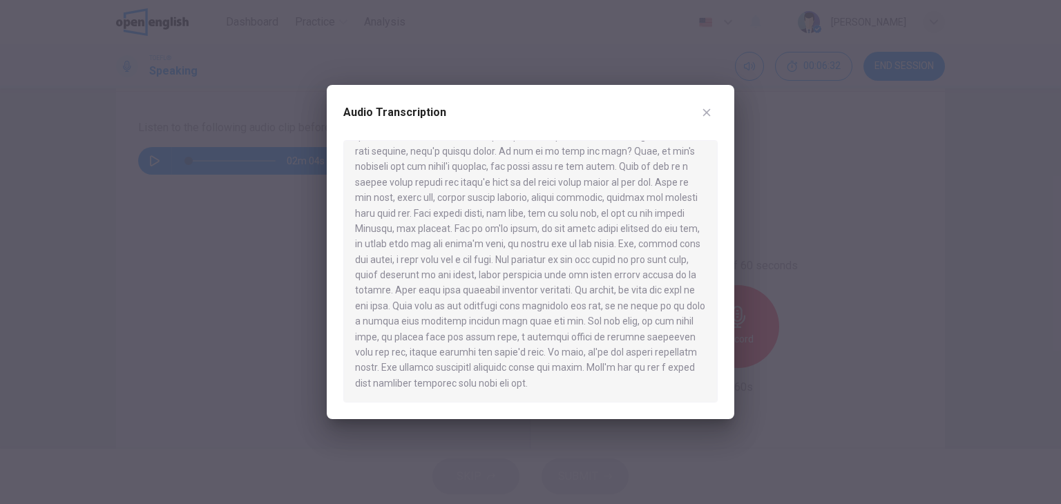
click at [710, 112] on icon "button" at bounding box center [706, 112] width 11 height 11
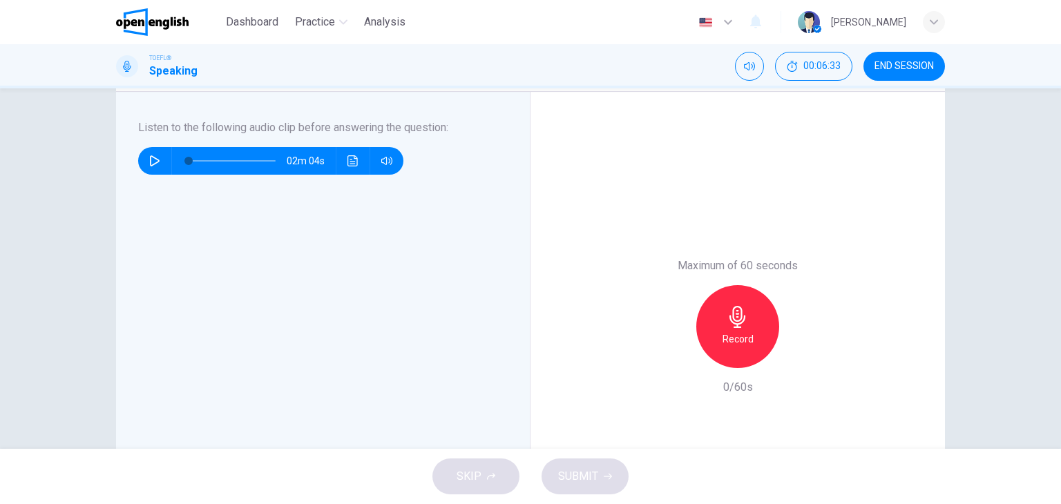
click at [733, 336] on h6 "Record" at bounding box center [738, 339] width 31 height 17
click at [624, 473] on button "SUBMIT" at bounding box center [585, 477] width 87 height 36
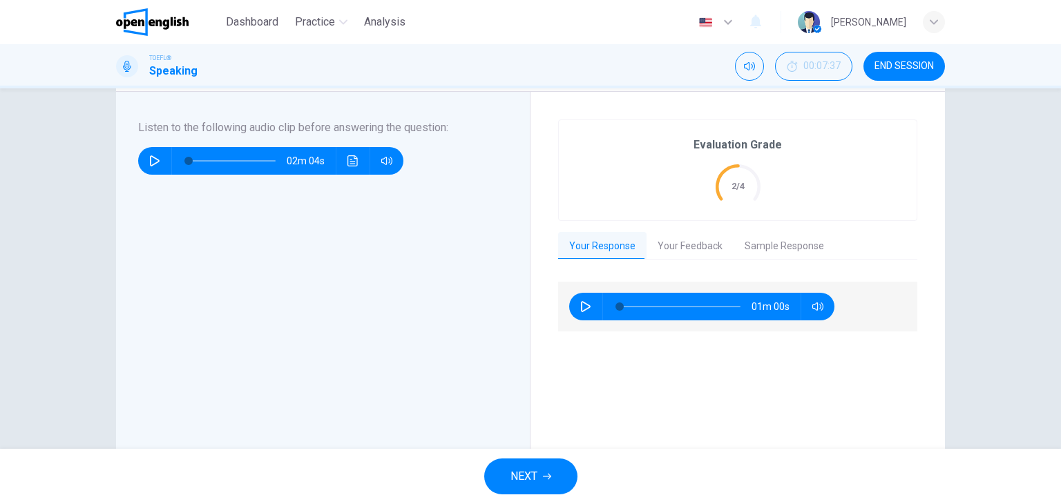
click at [685, 251] on button "Your Feedback" at bounding box center [690, 246] width 87 height 29
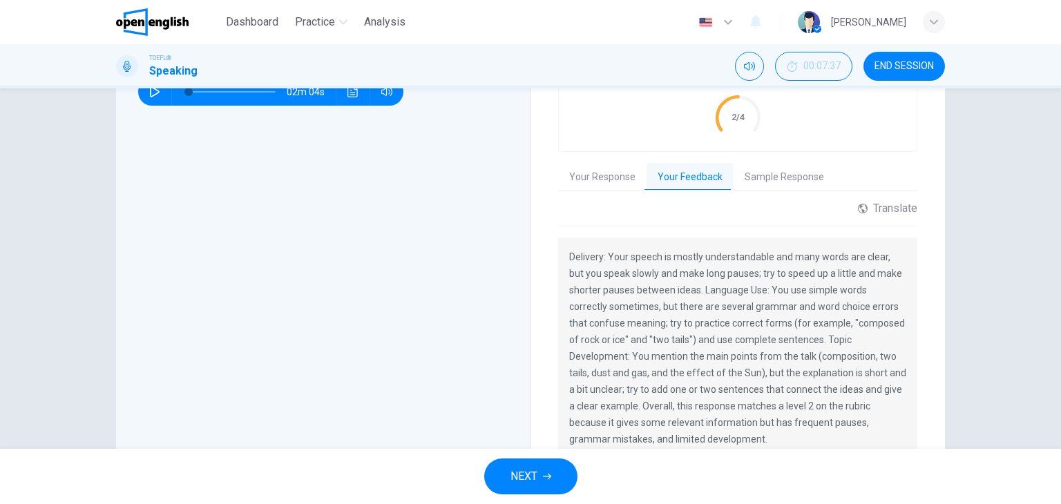
scroll to position [3, 0]
click at [551, 474] on icon "button" at bounding box center [547, 477] width 8 height 8
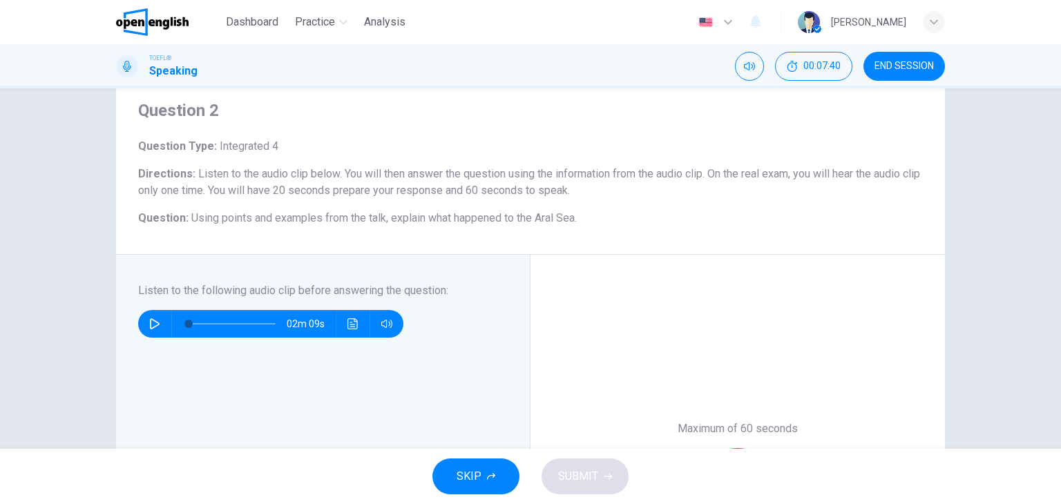
scroll to position [69, 0]
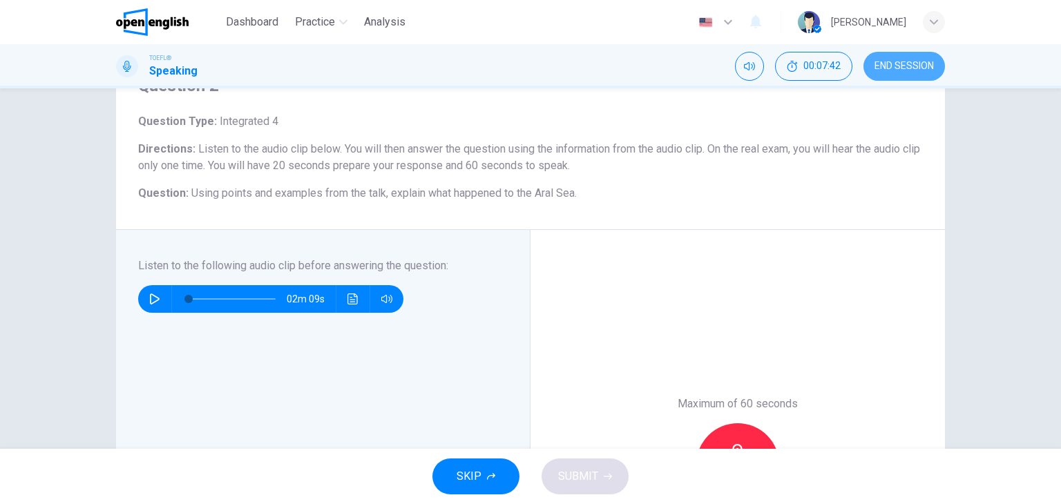
drag, startPoint x: 891, startPoint y: 70, endPoint x: 594, endPoint y: 93, distance: 298.0
click at [891, 70] on span "END SESSION" at bounding box center [904, 66] width 59 height 11
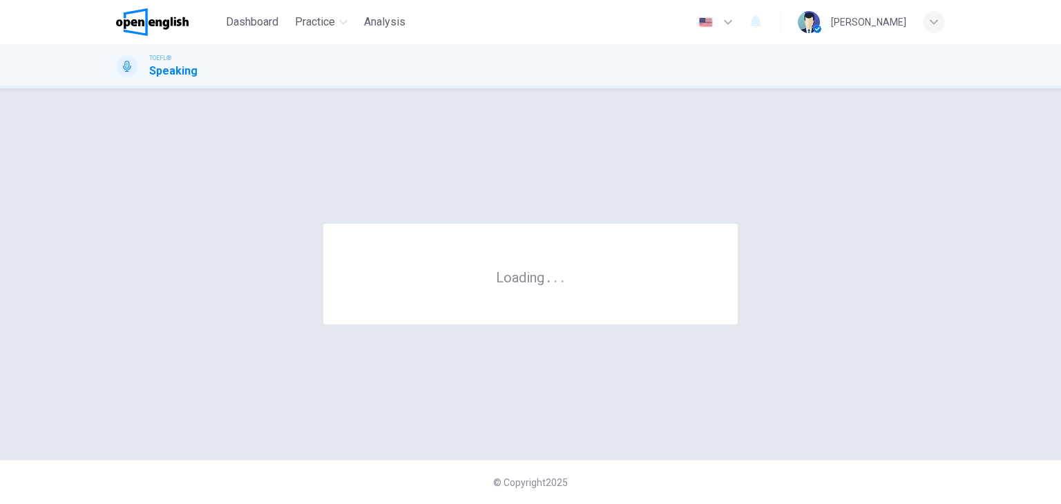
scroll to position [0, 0]
